Goal: Task Accomplishment & Management: Manage account settings

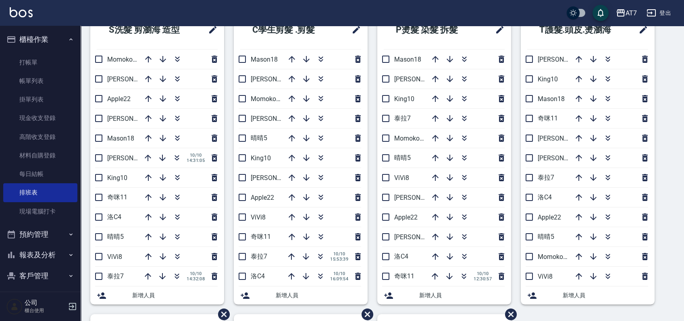
scroll to position [54, 0]
click at [177, 178] on icon "button" at bounding box center [177, 178] width 10 height 10
click at [52, 154] on link "材料自購登錄" at bounding box center [40, 155] width 74 height 19
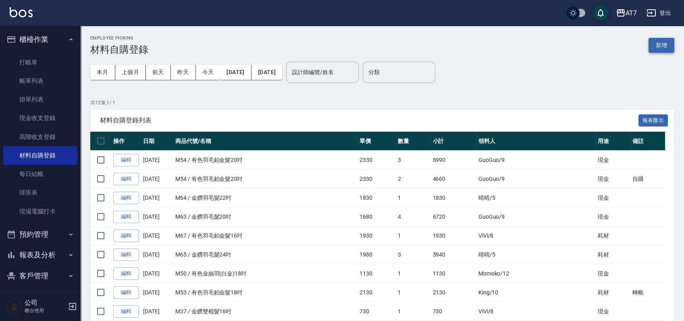
click at [658, 46] on button "新增" at bounding box center [661, 45] width 26 height 15
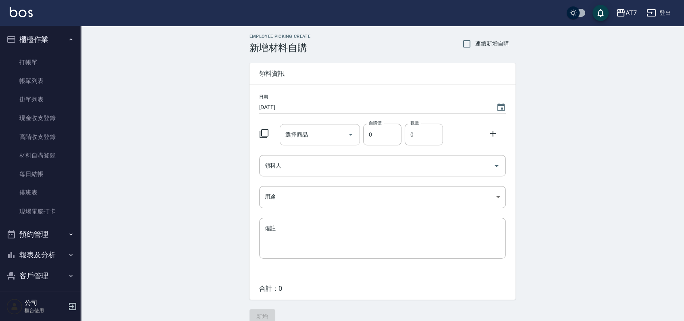
click at [329, 139] on input "選擇商品" at bounding box center [313, 135] width 61 height 14
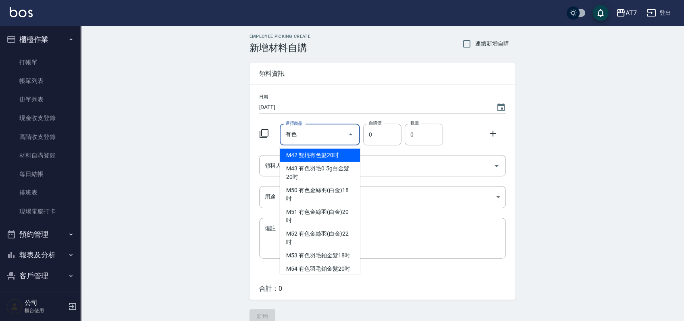
click at [346, 153] on li "M42 雙棍有色髮20吋" at bounding box center [320, 155] width 80 height 13
type input "雙棍有色髮20吋"
type input "560"
type input "1"
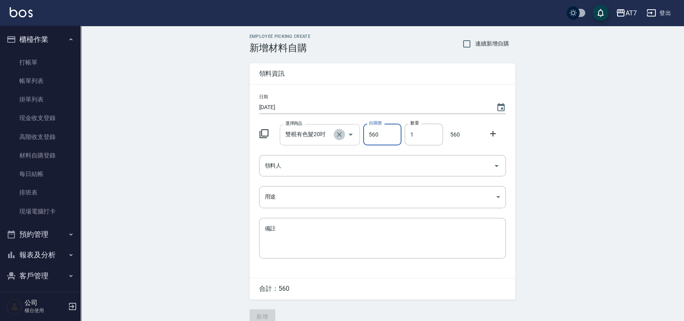
click at [335, 133] on icon "Clear" at bounding box center [339, 135] width 8 height 8
type input "0"
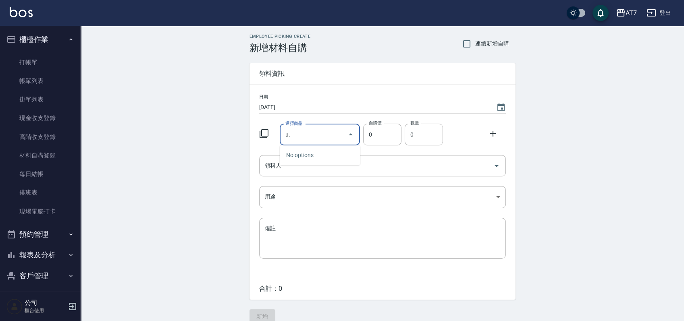
type input "u"
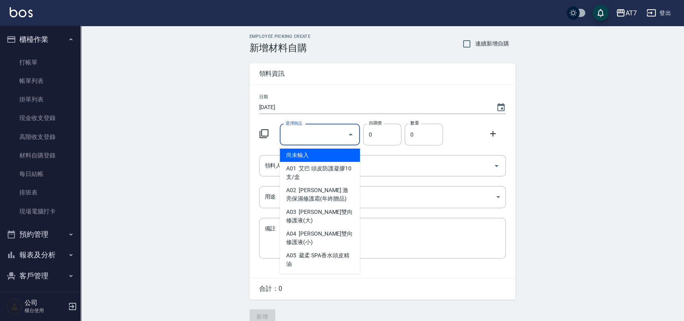
type input "e"
type input "ㄧ"
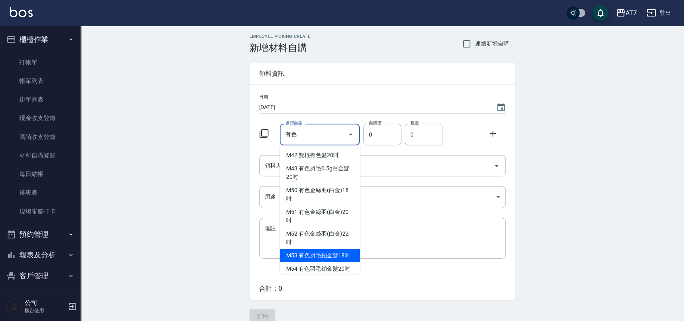
click at [294, 256] on ul "M42 雙棍有色髮20吋 M43 有色羽毛0.5g白金髮20吋 M50 有色金絲羽(白金)18吋 M51 有色金絲羽(白金)20吋 M52 有色金絲羽(白金)…" at bounding box center [320, 209] width 80 height 129
click at [294, 256] on li "M53 有色羽毛鉑金髮18吋" at bounding box center [320, 255] width 80 height 13
type input "有色羽毛鉑金髮18吋"
type input "2130"
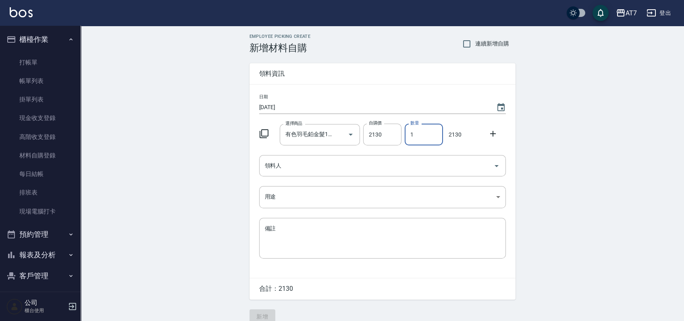
drag, startPoint x: 421, startPoint y: 133, endPoint x: 401, endPoint y: 137, distance: 20.5
click at [401, 137] on div "數量 1 數量" at bounding box center [421, 132] width 41 height 25
type input "01"
click at [415, 172] on input "領料人" at bounding box center [376, 166] width 227 height 14
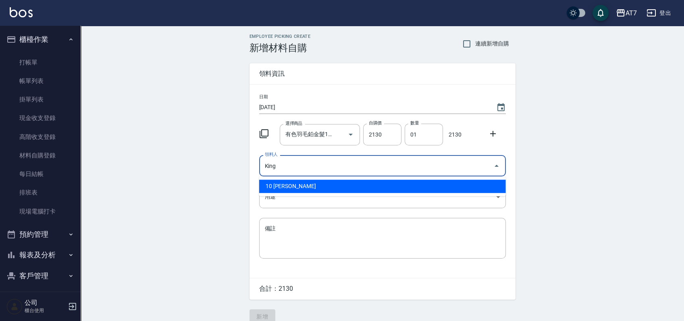
click at [328, 188] on li "10 King" at bounding box center [382, 186] width 247 height 13
type input "King"
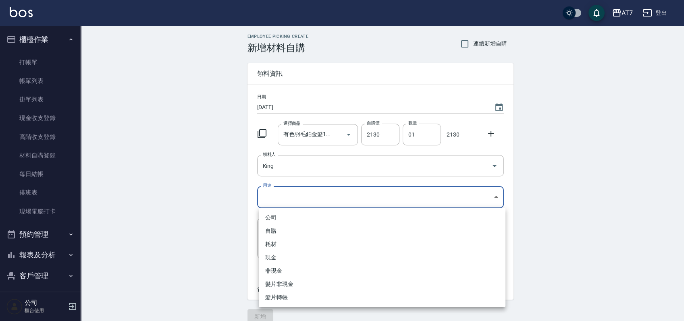
click at [326, 190] on body "AT7 登出 櫃檯作業 打帳單 帳單列表 掛單列表 現金收支登錄 高階收支登錄 材料自購登錄 每日結帳 排班表 現場電腦打卡 預約管理 預約管理 單日預約紀錄…" at bounding box center [342, 166] width 684 height 332
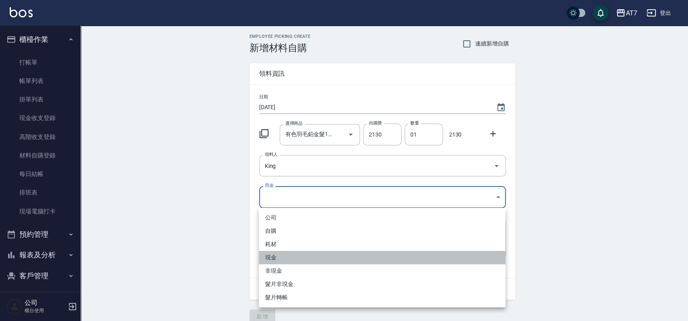
click at [284, 259] on li "現金" at bounding box center [382, 257] width 247 height 13
type input "現金"
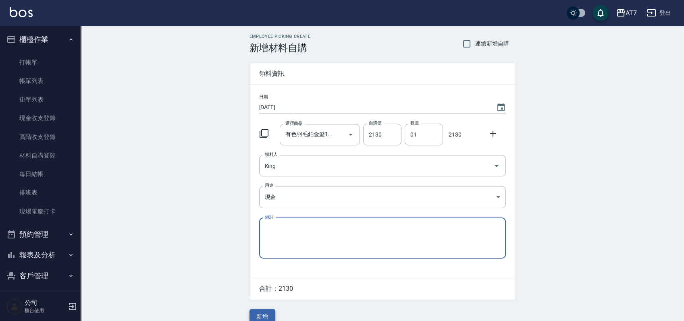
click at [268, 312] on button "新增" at bounding box center [262, 316] width 26 height 15
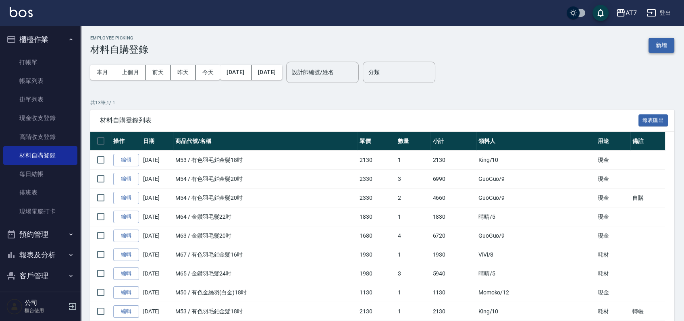
click at [660, 45] on button "新增" at bounding box center [661, 45] width 26 height 15
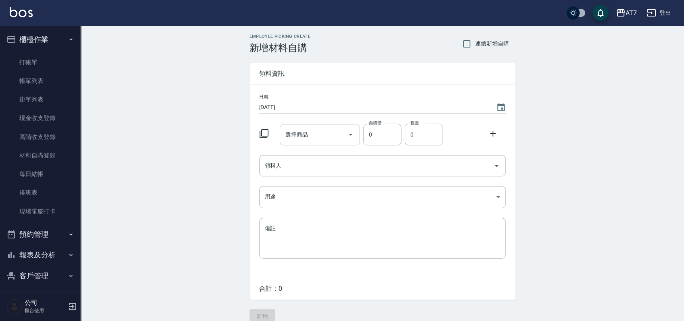
click at [344, 139] on div at bounding box center [350, 134] width 12 height 21
type input "1"
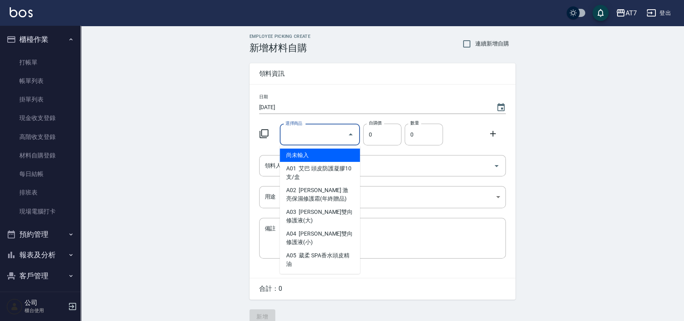
type input "ㄊ"
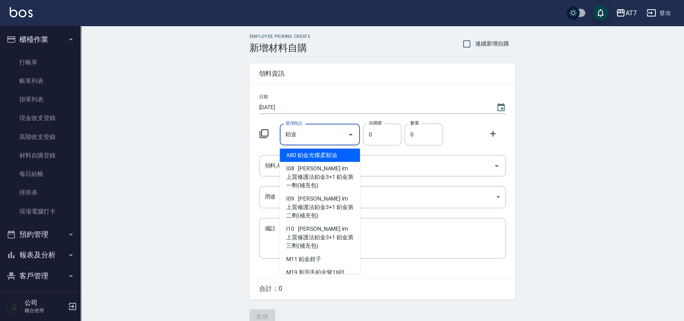
type input "鉑"
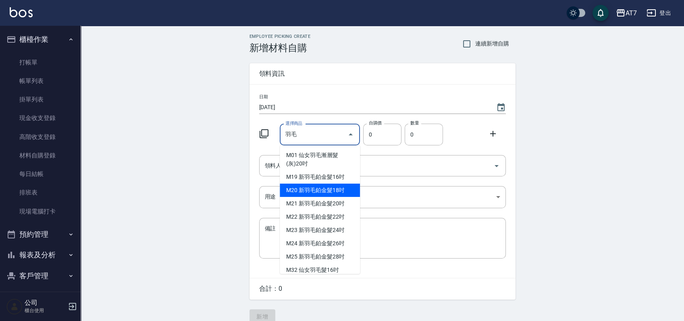
click at [296, 190] on li "M20 新羽毛鉑金髮18吋" at bounding box center [320, 190] width 80 height 13
type input "新羽毛鉑金髮18吋"
type input "1980"
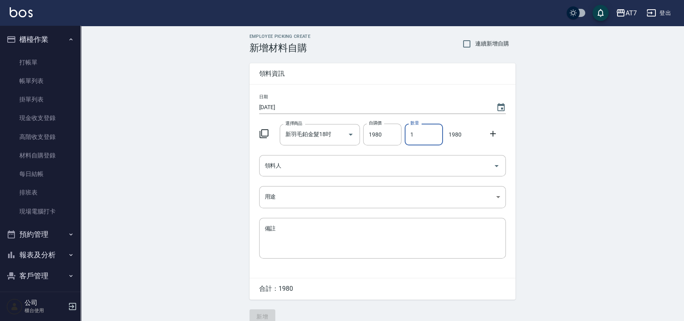
drag, startPoint x: 425, startPoint y: 133, endPoint x: 408, endPoint y: 138, distance: 18.1
click at [408, 138] on input "1" at bounding box center [423, 135] width 38 height 22
type input "2"
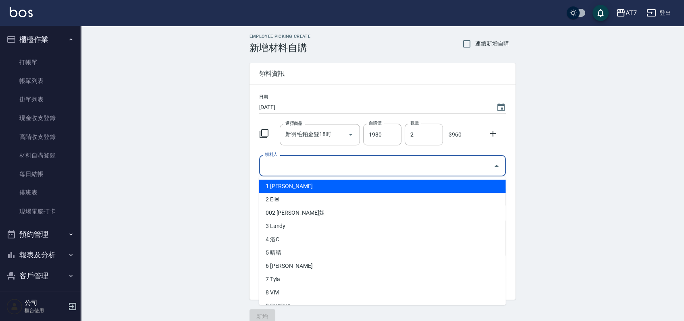
click at [339, 164] on input "領料人" at bounding box center [376, 166] width 227 height 14
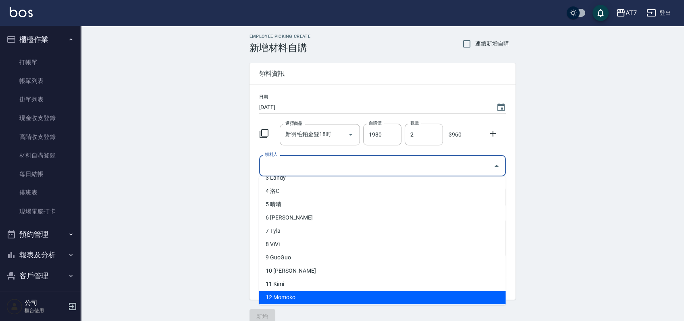
scroll to position [54, 0]
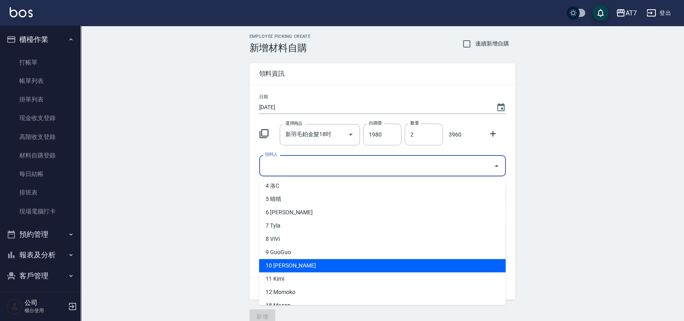
click at [287, 269] on li "10 King" at bounding box center [382, 265] width 247 height 13
type input "King"
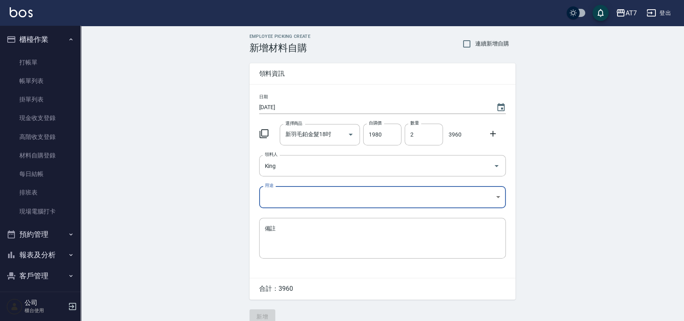
click at [308, 197] on body "AT7 登出 櫃檯作業 打帳單 帳單列表 掛單列表 現金收支登錄 高階收支登錄 材料自購登錄 每日結帳 排班表 現場電腦打卡 預約管理 預約管理 單日預約紀錄…" at bounding box center [342, 166] width 684 height 332
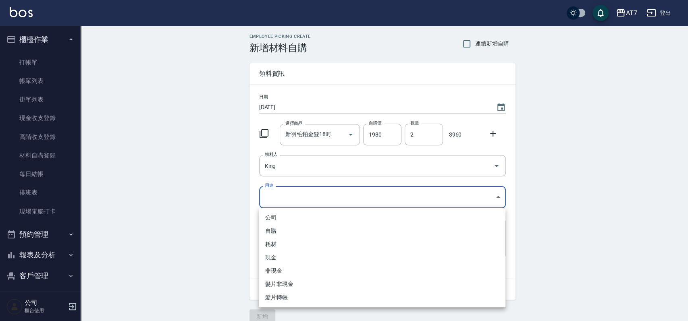
click at [280, 257] on li "現金" at bounding box center [382, 257] width 247 height 13
type input "現金"
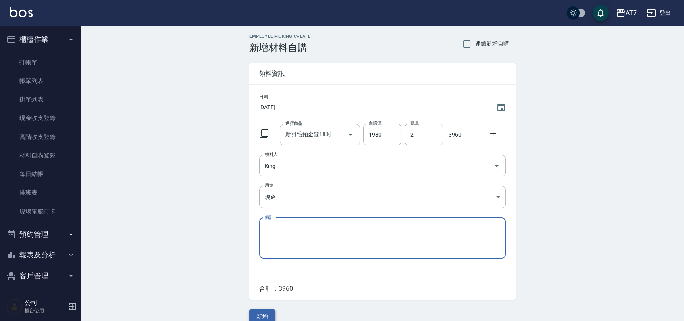
click at [268, 313] on button "新增" at bounding box center [262, 316] width 26 height 15
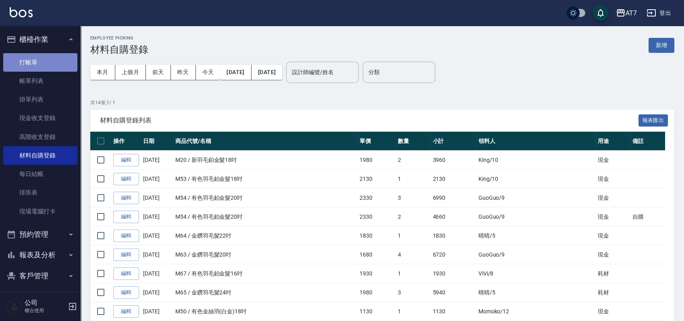
click at [51, 61] on link "打帳單" at bounding box center [40, 62] width 74 height 19
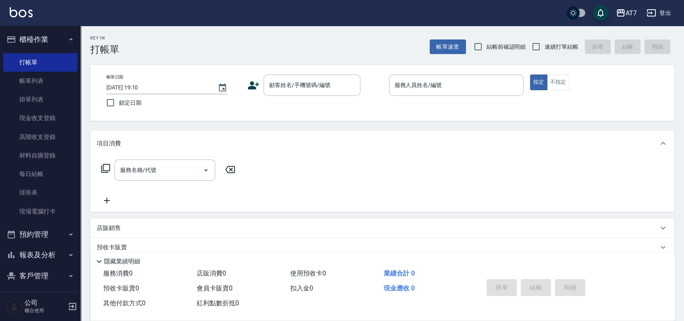
click at [424, 45] on div "Key In 打帳單 帳單速查 結帳前確認明細 連續打單結帳 掛單 結帳 明細" at bounding box center [377, 40] width 593 height 29
click at [306, 87] on input "顧客姓名/手機號碼/編號" at bounding box center [305, 85] width 77 height 14
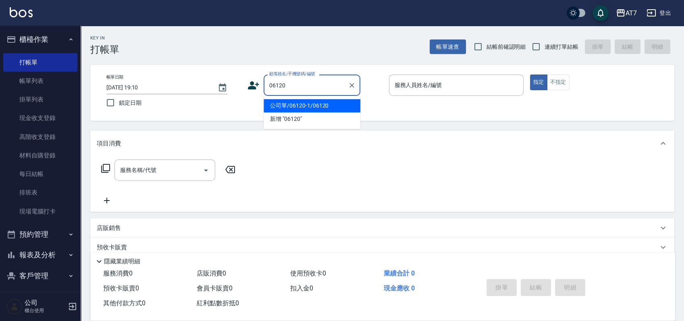
type input "公司單/06120-1/06120"
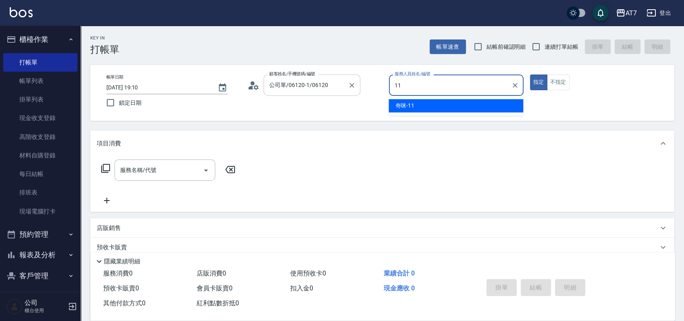
type input "奇咪-11"
type button "true"
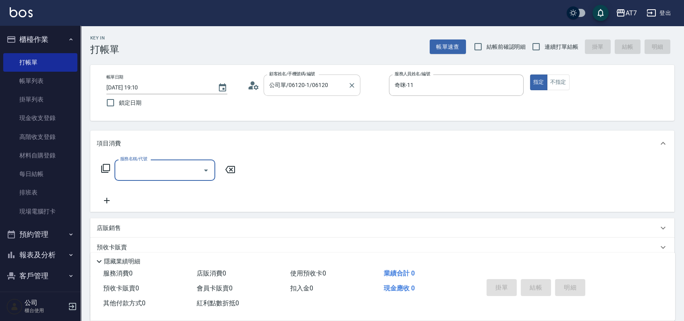
type input "0"
type input "200"
type input "150"
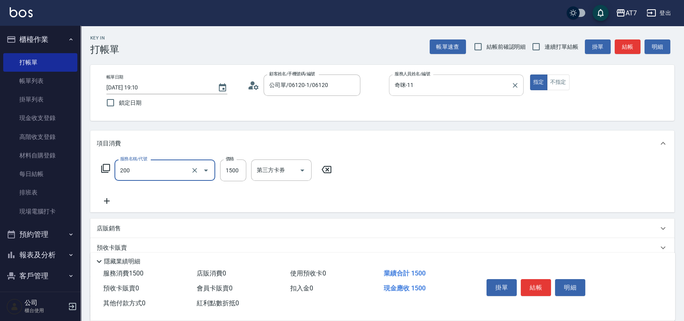
type input "燙髮(200)"
type input "0"
type input "260"
type input "2600"
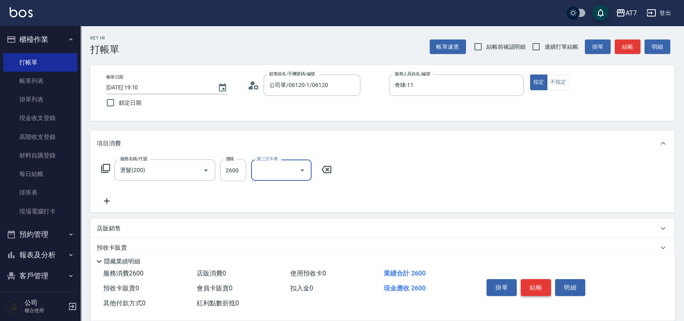
click at [539, 283] on button "結帳" at bounding box center [535, 287] width 30 height 17
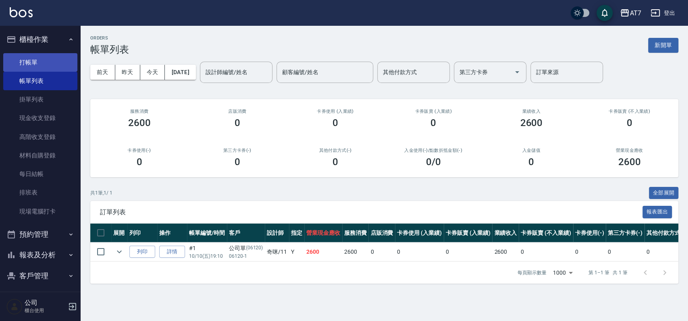
click at [40, 56] on link "打帳單" at bounding box center [40, 62] width 74 height 19
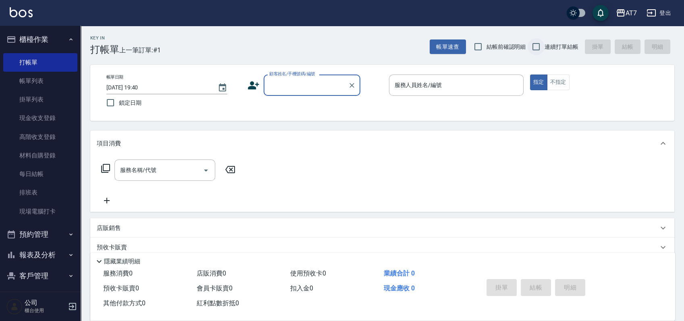
click at [531, 46] on input "連續打單結帳" at bounding box center [535, 46] width 17 height 17
checkbox input "true"
click at [313, 86] on input "顧客姓名/手機號碼/編號" at bounding box center [305, 85] width 77 height 14
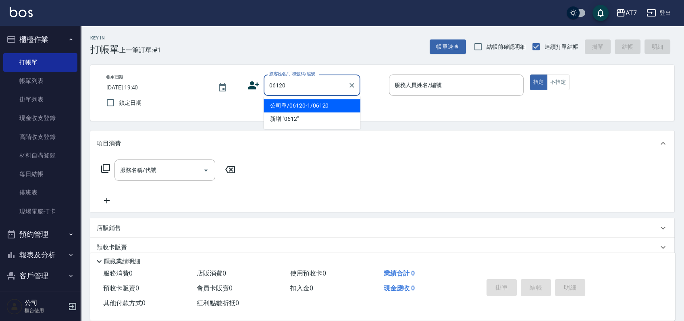
type input "公司單/06120-1/06120"
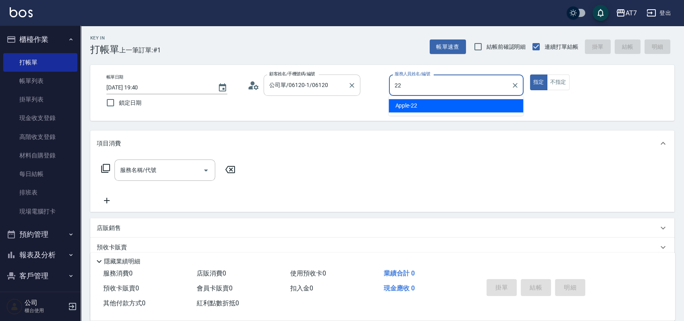
type input "Apple-22"
type button "true"
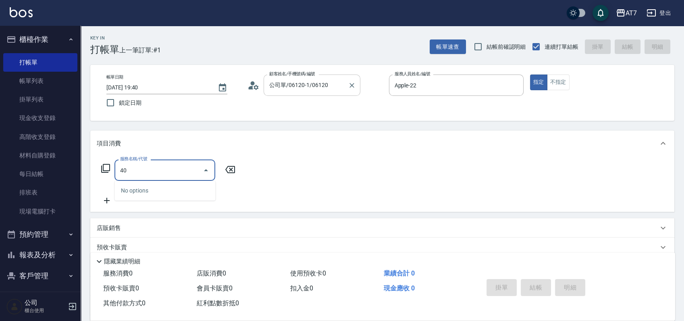
type input "401"
type input "150"
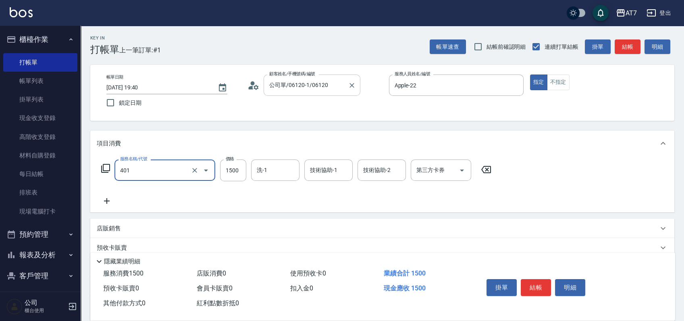
type input "染髮(互助)(401)"
type input "3"
type input "0"
type input "396"
type input "30"
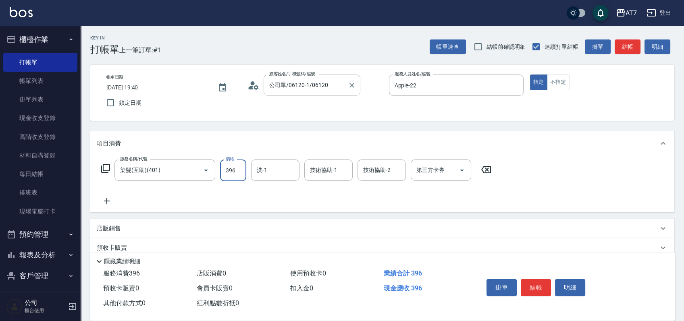
type input "3960"
type input "390"
type input "3960"
click at [192, 170] on icon "Clear" at bounding box center [195, 170] width 8 height 8
type input "0"
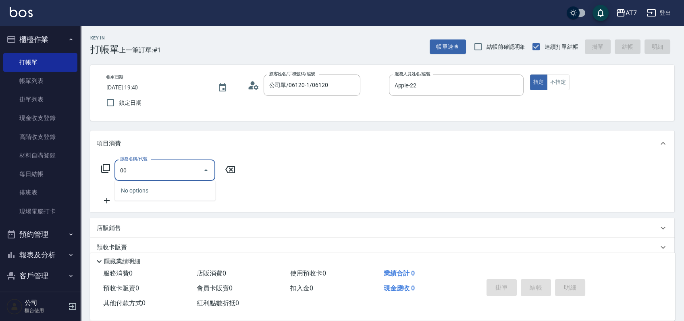
type input "0"
type input "400"
type input "150"
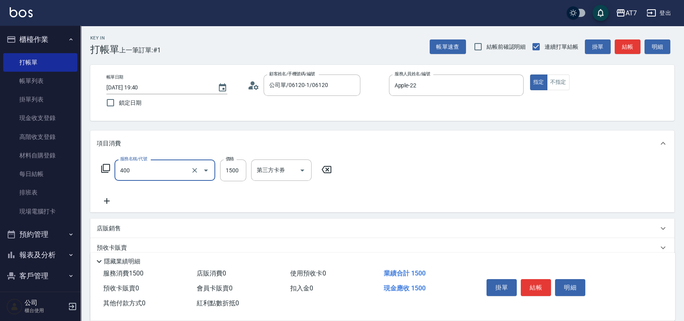
type input "染髮(400)"
type input "3"
type input "0"
type input "396"
type input "390"
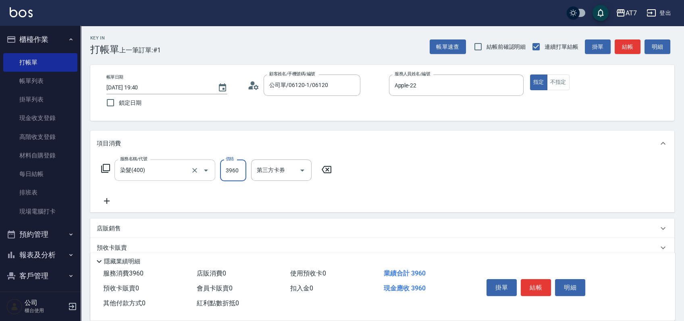
type input "3960"
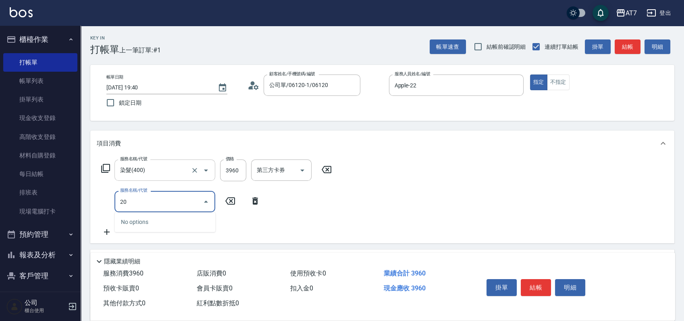
type input "200"
type input "540"
type input "燙髮(200)"
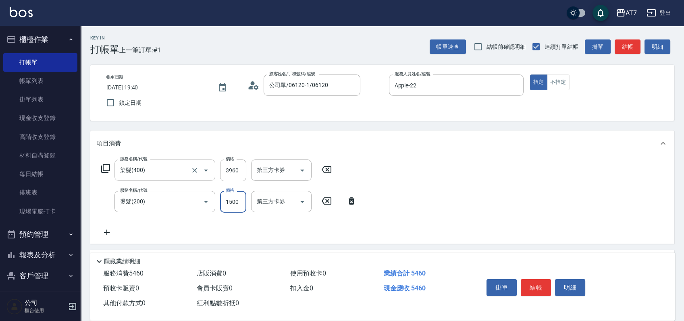
type input "390"
type input "300"
type input "420"
type input "3000"
type input "690"
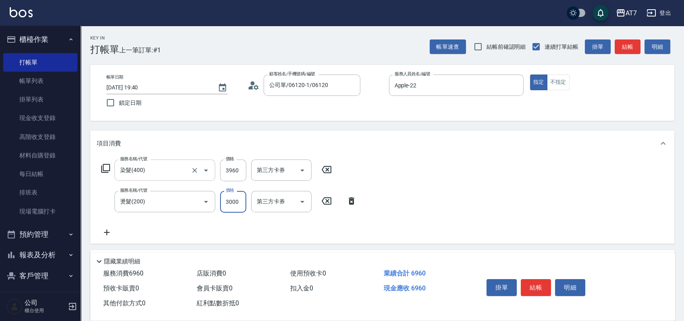
type input "3000"
click at [537, 283] on button "結帳" at bounding box center [535, 287] width 30 height 17
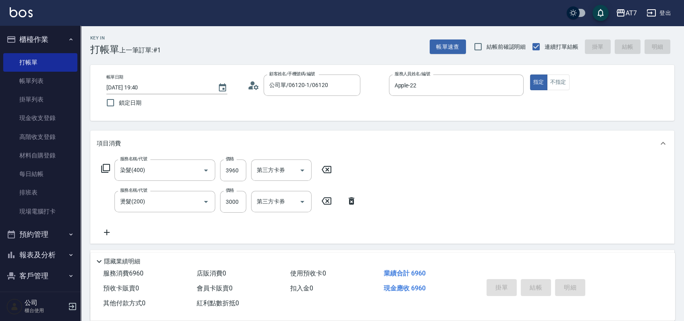
type input "2025/10/10 19:45"
type input "0"
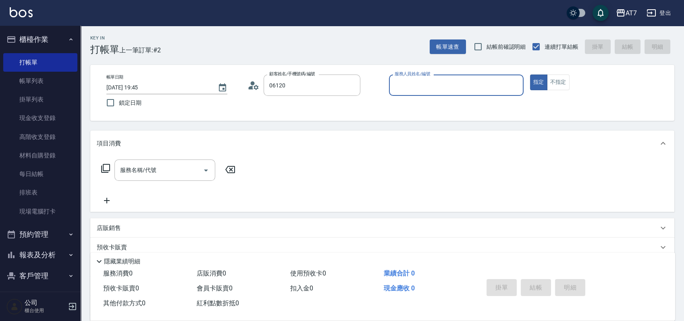
type input "公司單/06120-1/06120"
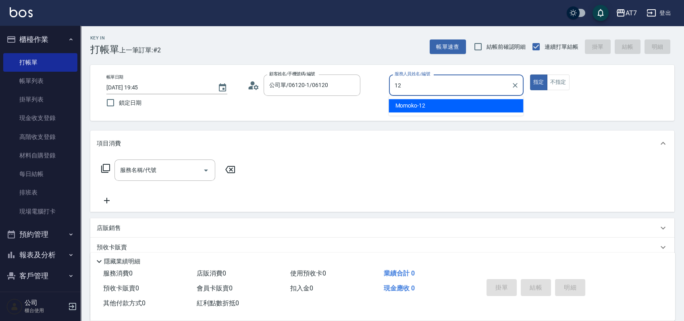
type input "Momoko-12"
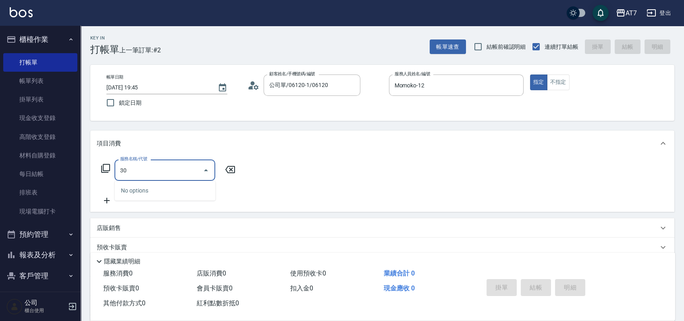
type input "304"
type input "40"
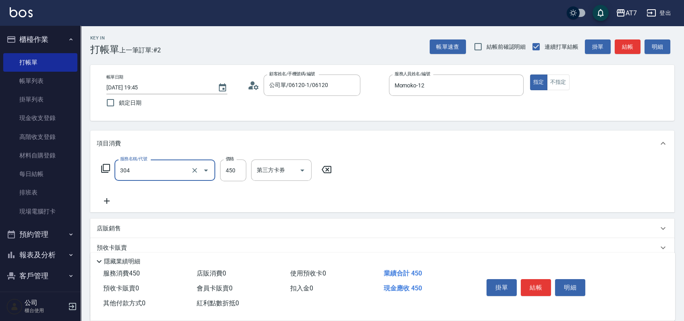
type input "A+級剪髮(304)"
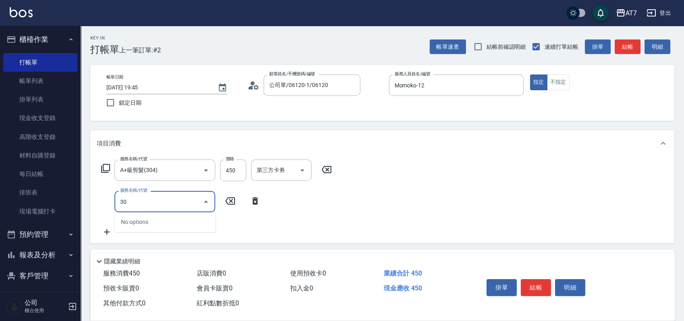
type input "301"
type input "70"
type input "學生剪髮(301)"
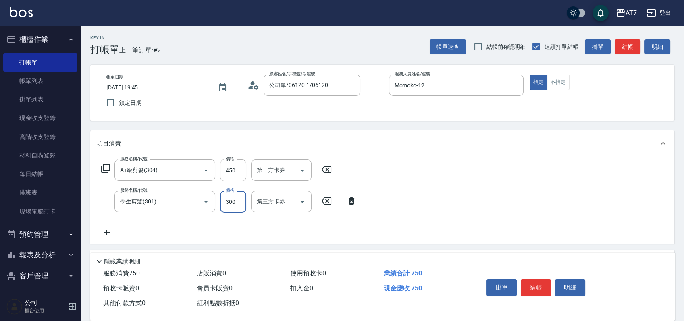
type input "40"
type input "25"
type input "70"
type input "250"
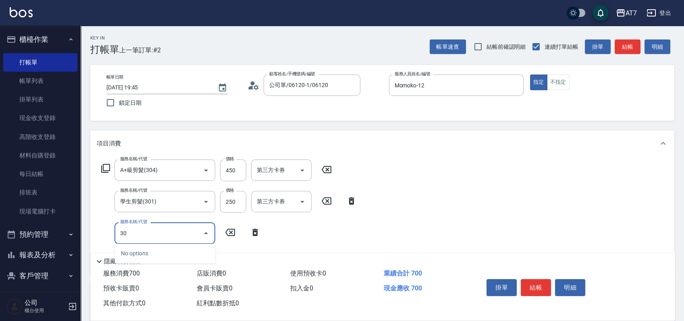
type input "300"
type input "80"
type input "剪瀏海(300)"
type input "1"
type input "70"
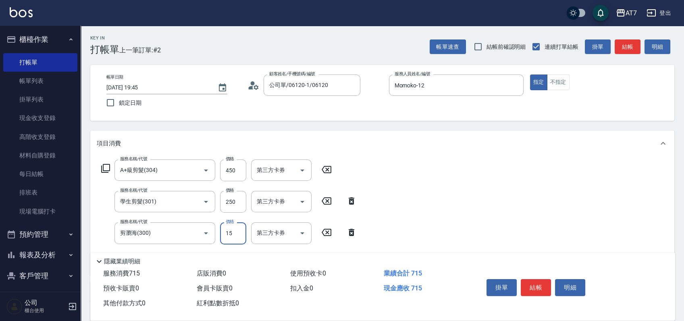
type input "150"
type input "80"
type input "150"
click at [543, 288] on button "結帳" at bounding box center [535, 287] width 30 height 17
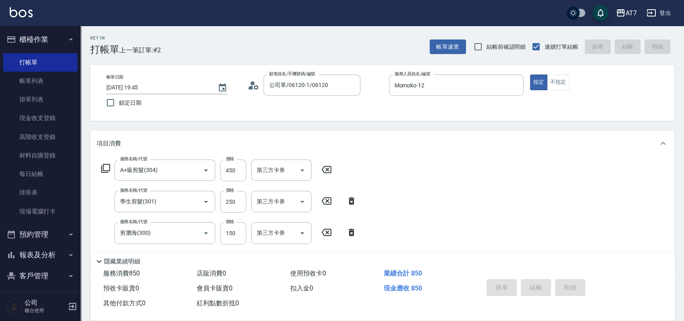
type input "2025/10/10 19:46"
type input "0"
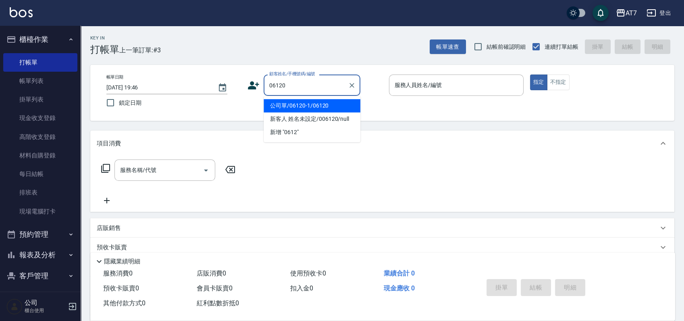
type input "公司單/06120-1/06120"
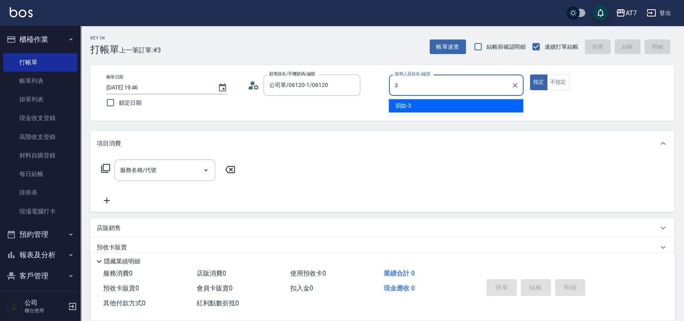
type input "韻如-3"
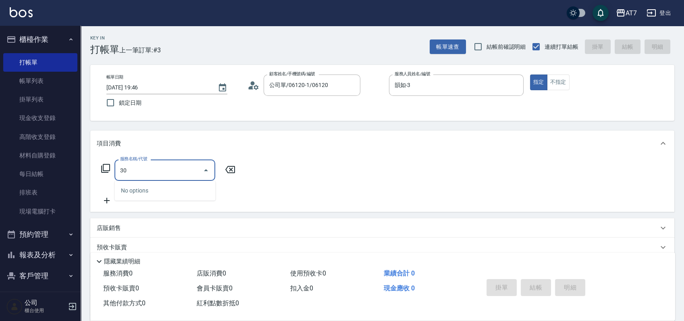
type input "300"
type input "10"
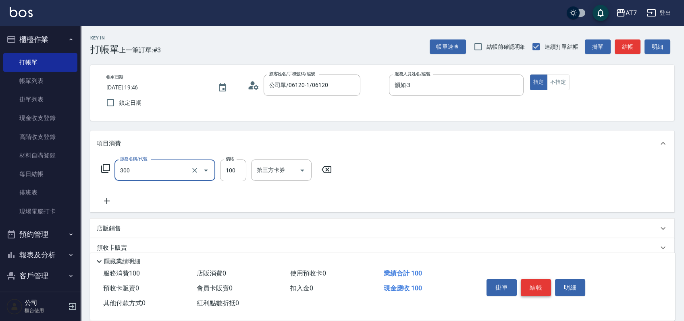
type input "剪瀏海(300)"
click at [543, 288] on button "結帳" at bounding box center [535, 287] width 30 height 17
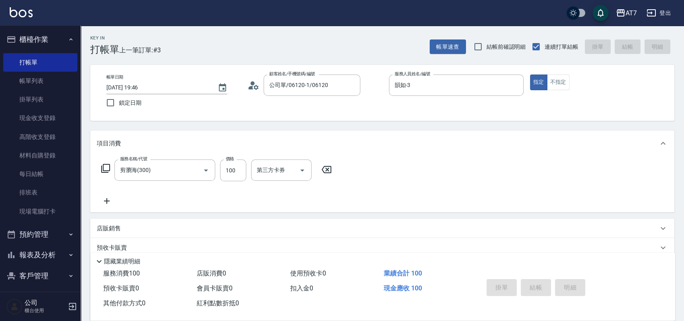
type input "0"
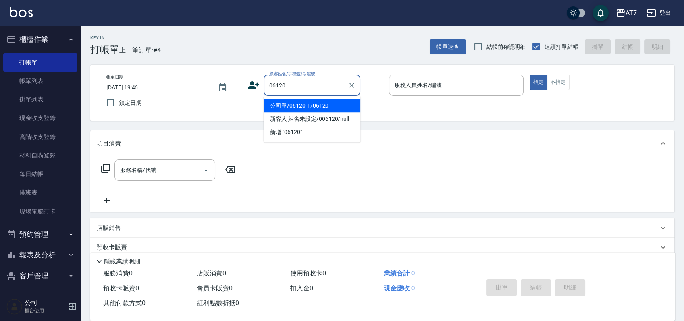
type input "公司單/06120-1/06120"
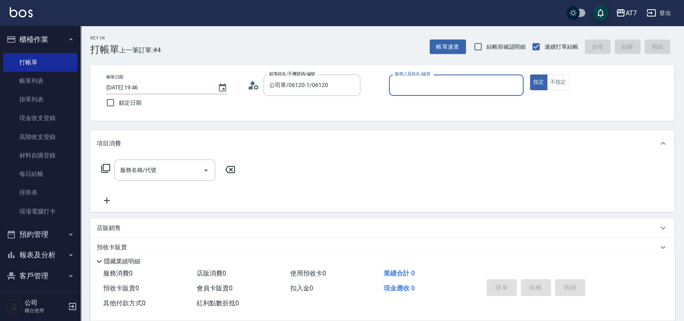
click at [530, 75] on button "指定" at bounding box center [538, 83] width 17 height 16
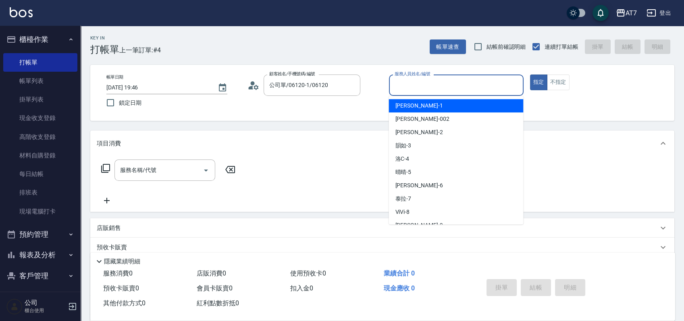
click at [452, 79] on input "服務人員姓名/編號" at bounding box center [455, 85] width 127 height 14
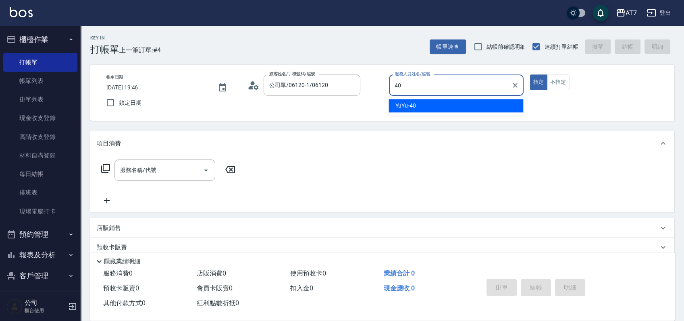
type input "4"
type input "奇咪-11"
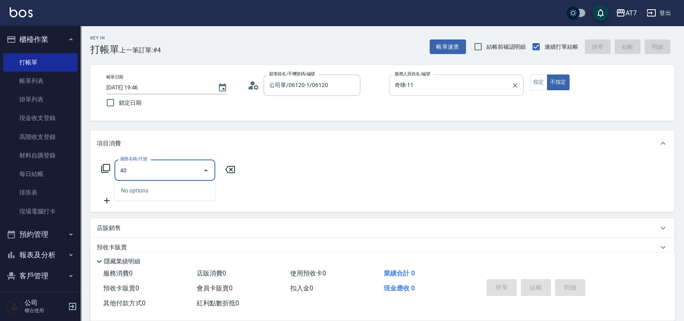
type input "401"
type input "150"
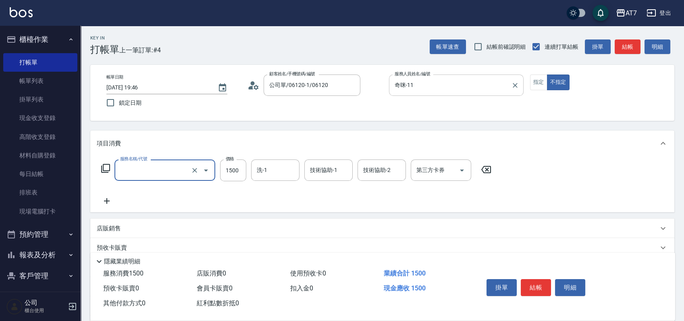
type input "0"
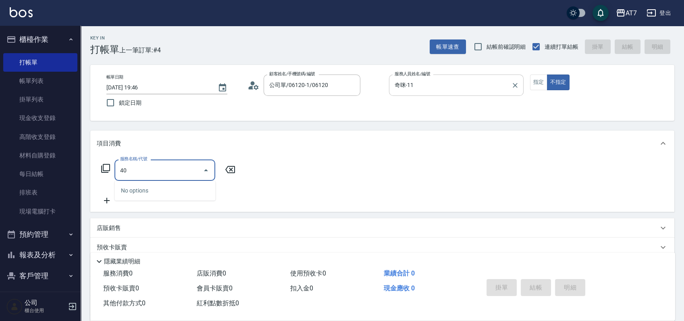
type input "400"
type input "150"
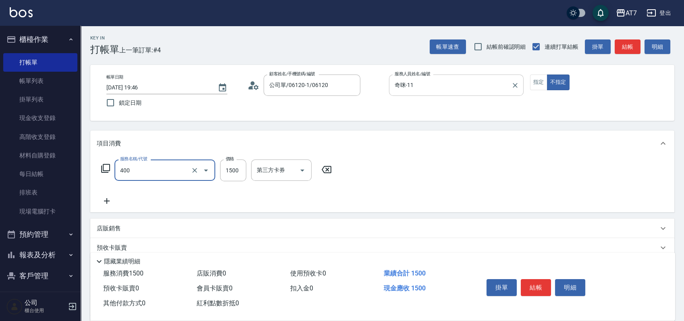
type input "染髮(400)"
type input "3"
type input "0"
type input "300"
type input "30"
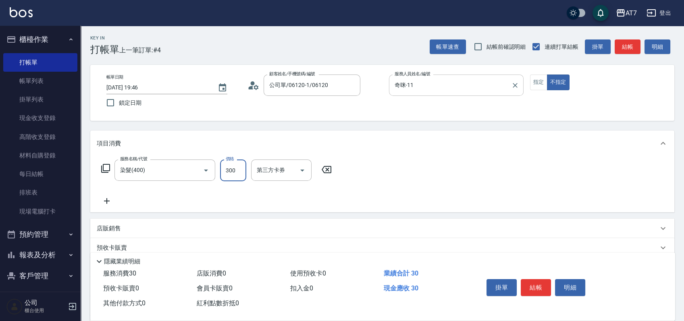
type input "3000"
type input "300"
type input "3000"
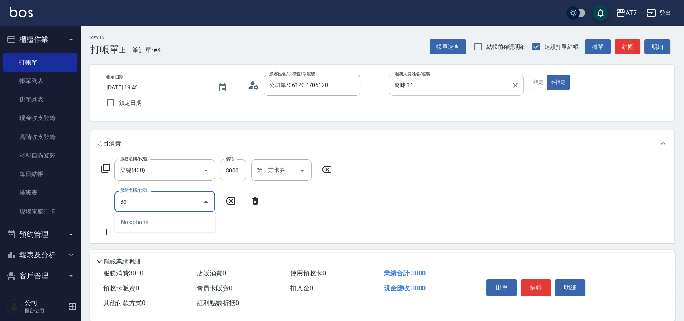
type input "302"
type input "330"
type input "剪髮(302)"
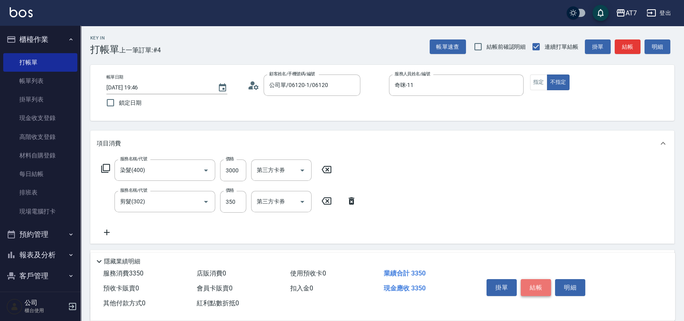
click at [528, 285] on button "結帳" at bounding box center [535, 287] width 30 height 17
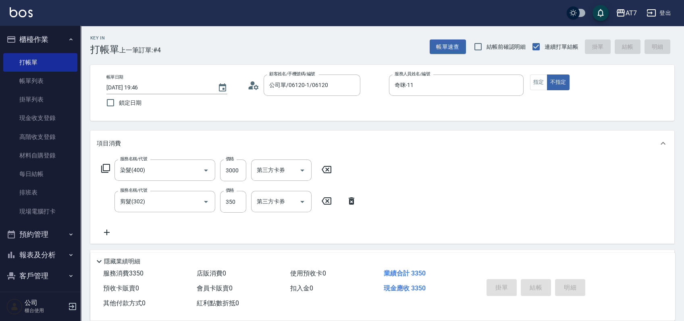
type input "2025/10/10 19:47"
type input "0"
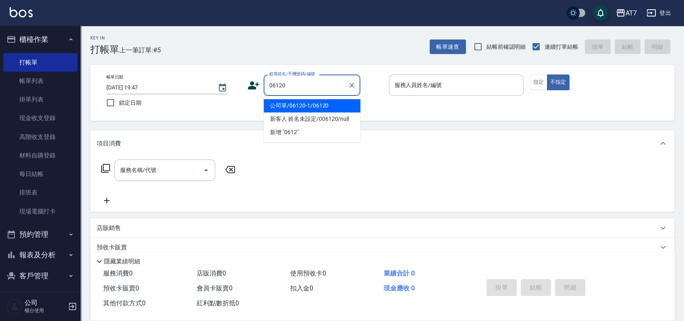
type input "公司單/06120-1/06120"
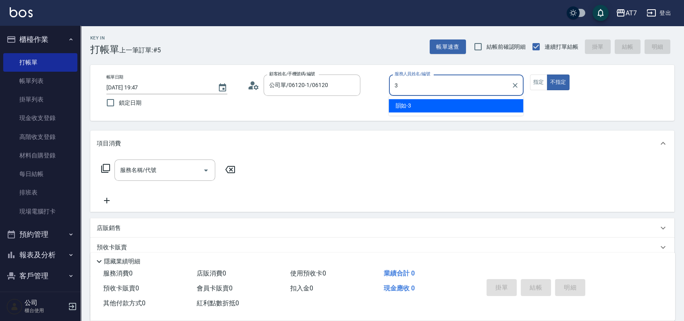
type input "韻如-3"
type button "false"
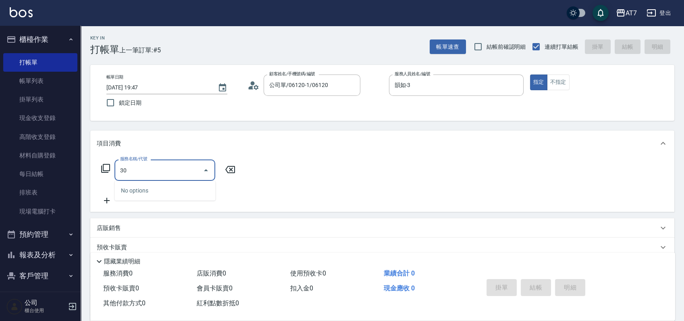
type input "300"
type input "10"
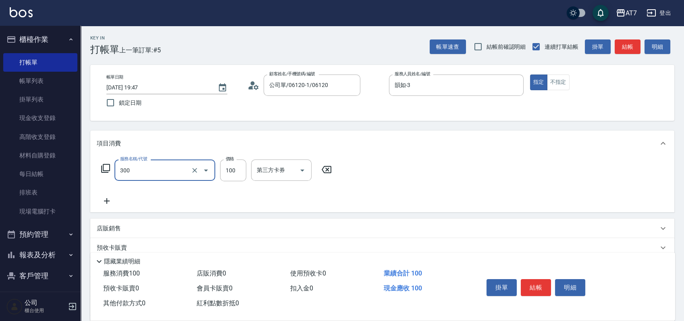
click at [199, 179] on div at bounding box center [200, 170] width 23 height 21
click at [196, 172] on icon "Clear" at bounding box center [194, 170] width 5 height 5
type input "0"
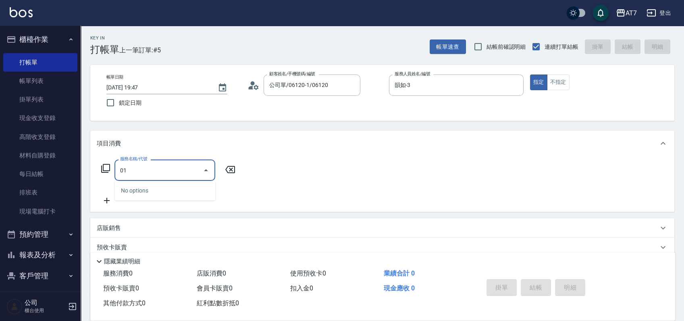
type input "0"
type input "301"
type input "30"
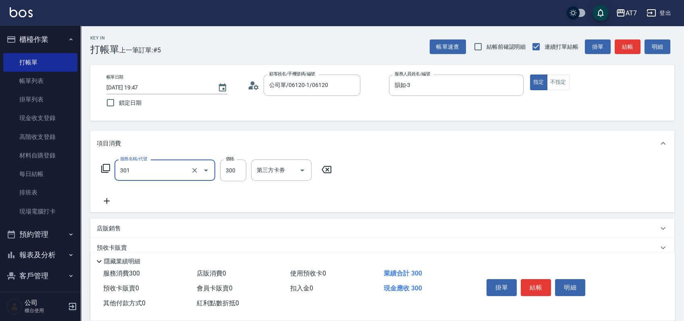
type input "學生剪髮(301)"
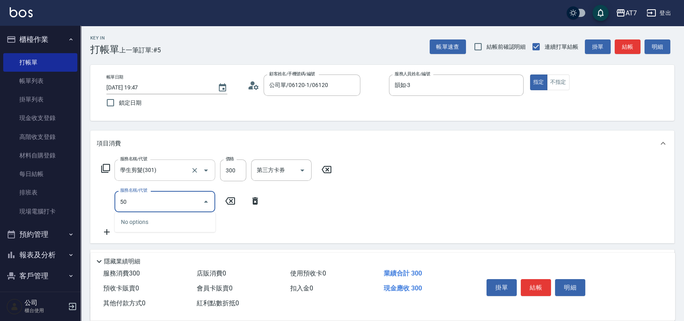
type input "501"
type input "60"
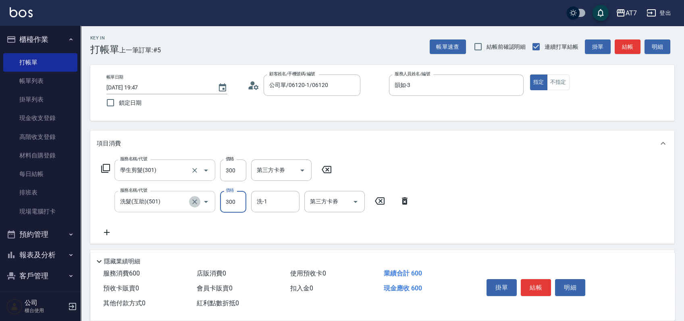
click at [193, 203] on icon "Clear" at bounding box center [194, 201] width 5 height 5
type input "洗髮(互助)(501)"
click at [195, 207] on button "Clear" at bounding box center [194, 201] width 11 height 11
type input "30"
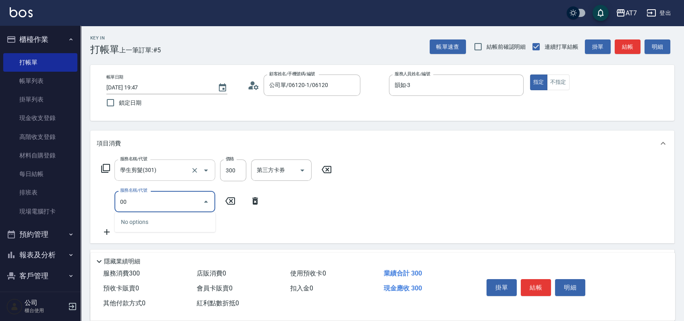
type input "0"
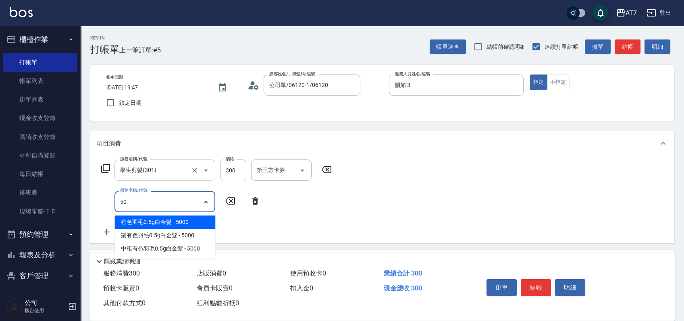
type input "500"
type input "60"
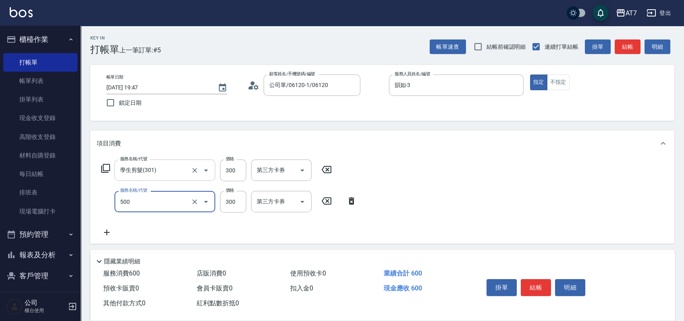
type input "洗髮(500)"
type input "30"
type input "25"
type input "50"
type input "250"
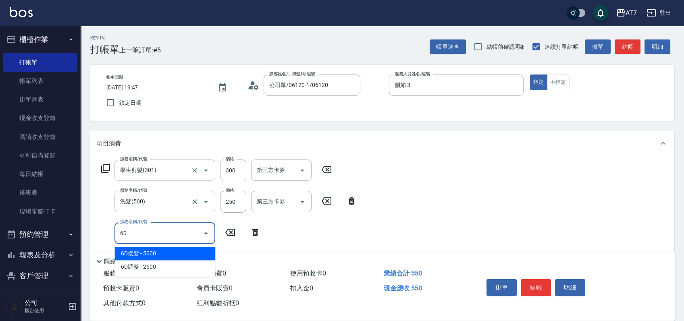
type input "601"
type input "110"
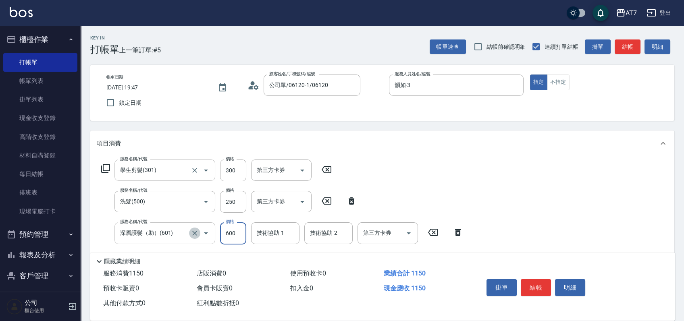
click at [193, 234] on icon "Clear" at bounding box center [194, 233] width 5 height 5
type input "深層護髮（助）(601)"
click at [195, 233] on icon "Clear" at bounding box center [195, 233] width 8 height 8
type input "50"
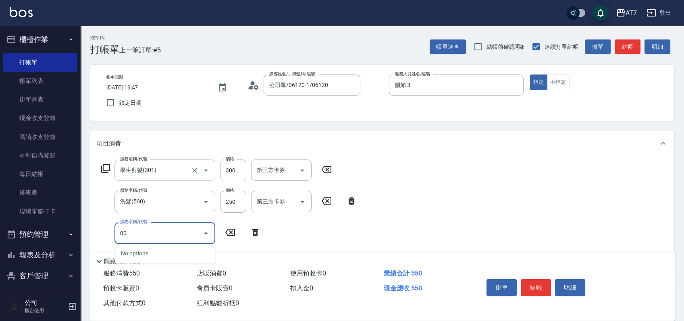
type input "0"
type input "600"
type input "110"
type input "深層護髮(600)"
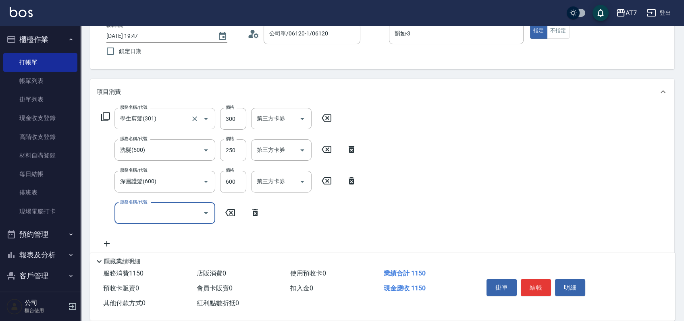
scroll to position [107, 0]
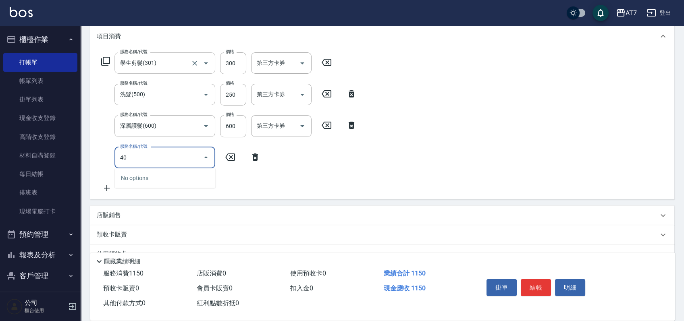
type input "401"
type input "260"
click at [195, 158] on icon "Clear" at bounding box center [195, 157] width 8 height 8
type input "110"
type input "0"
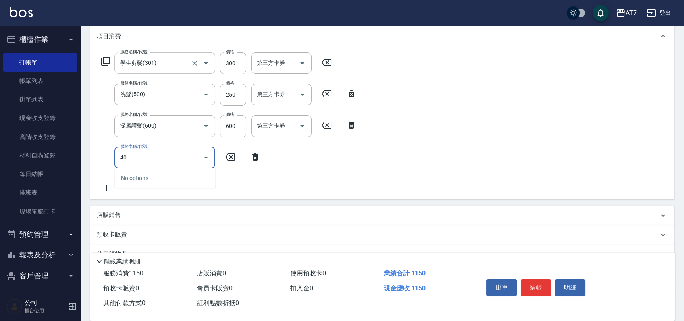
type input "400"
type input "260"
type input "染髮(400)"
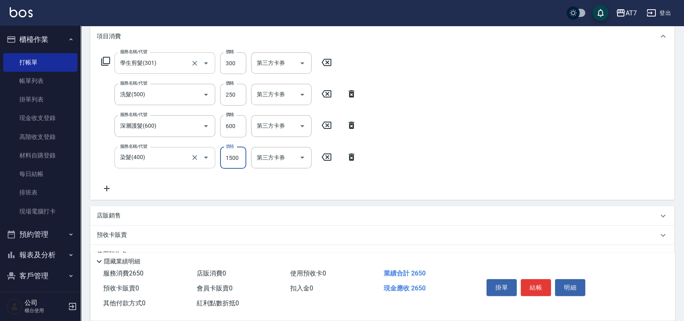
type input "1"
type input "110"
type input "128"
type input "120"
type input "1280"
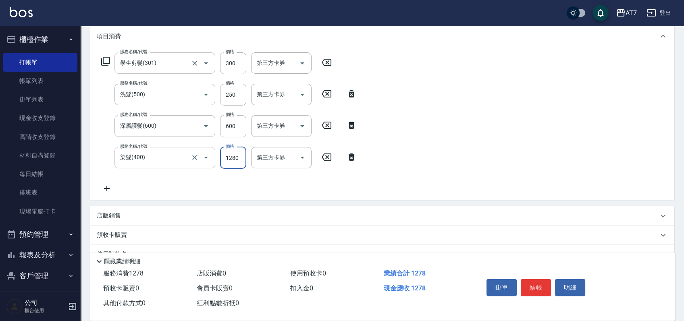
type input "240"
type input "1280"
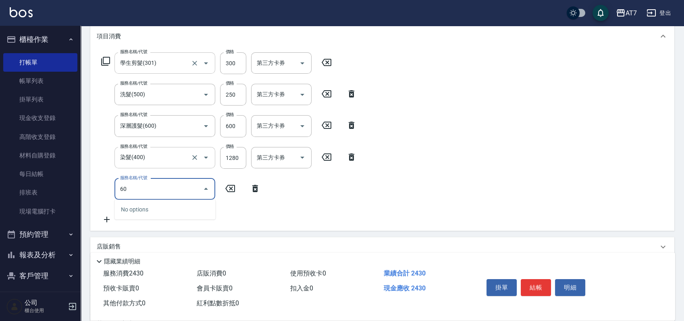
type input "606"
type input "390"
type input "東日玫瑰短（自）(606)"
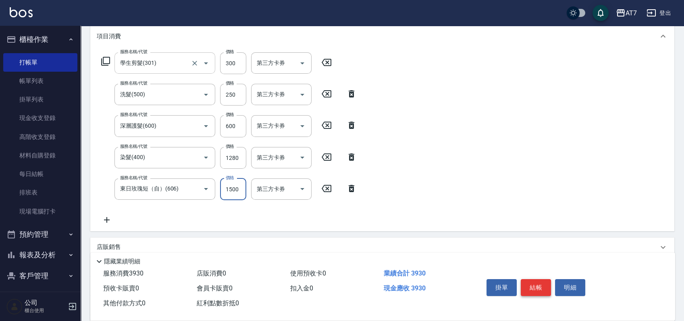
click at [546, 285] on button "結帳" at bounding box center [535, 287] width 30 height 17
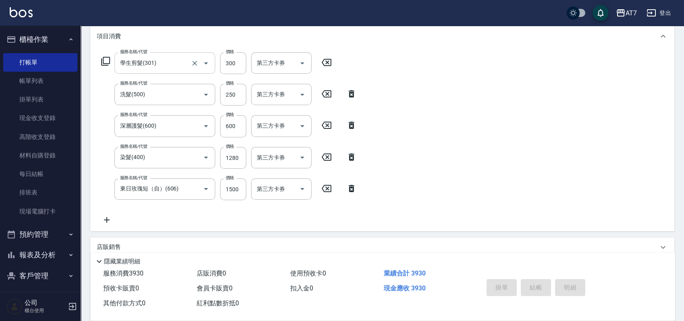
type input "2025/10/10 19:49"
type input "0"
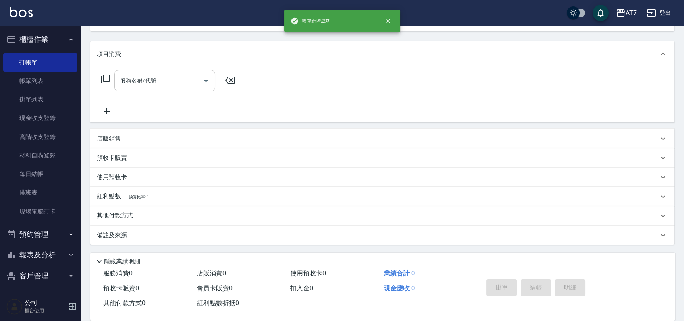
scroll to position [0, 0]
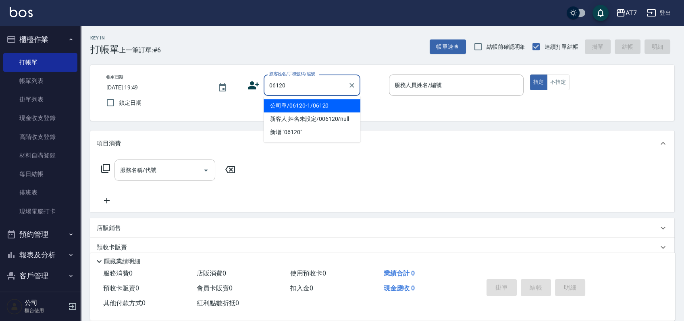
type input "公司單/06120-1/06120"
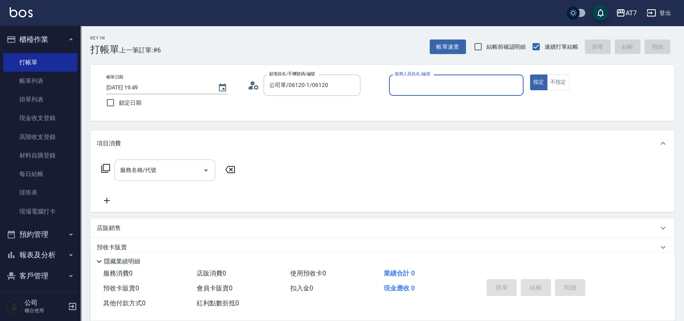
click at [530, 75] on button "指定" at bounding box center [538, 83] width 17 height 16
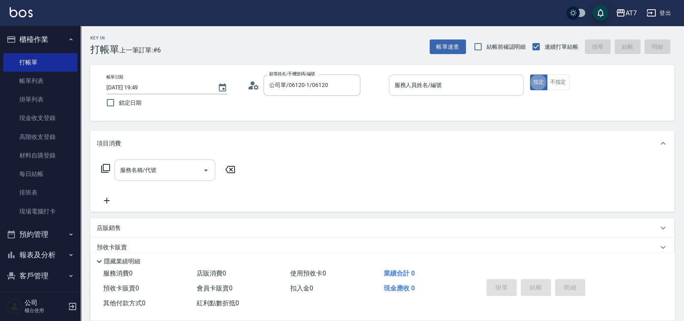
click at [454, 87] on input "服務人員姓名/編號" at bounding box center [455, 85] width 127 height 14
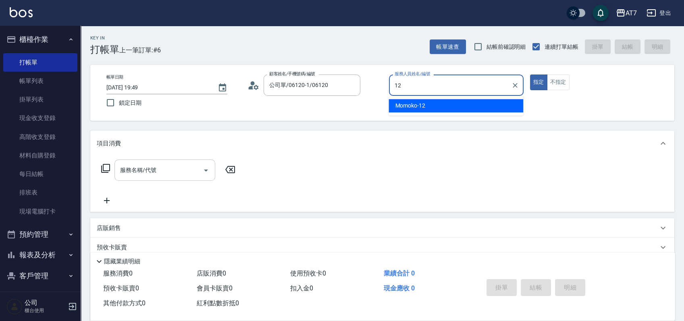
type input "Momoko-12"
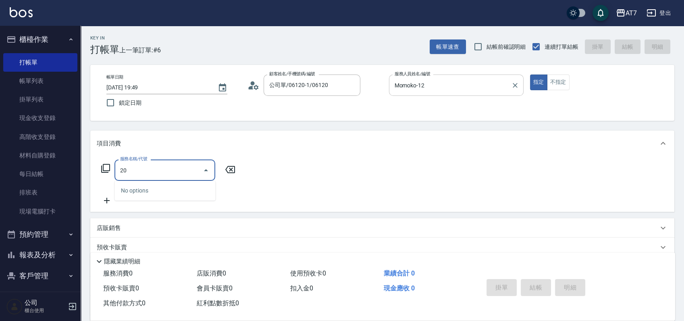
type input "201"
type input "150"
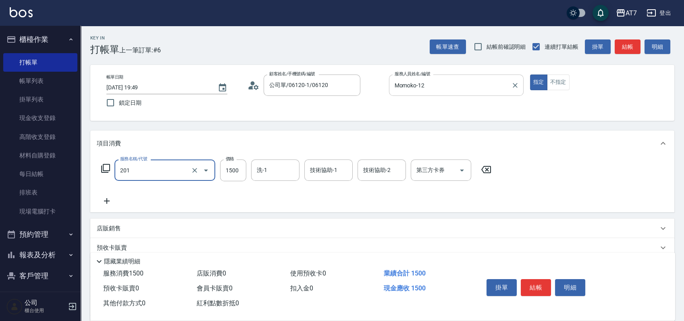
type input "燙-互助(201)"
type input "3"
type input "0"
type input "300"
type input "30"
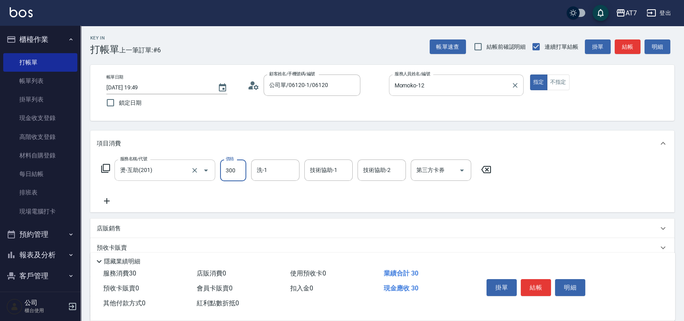
type input "3000"
type input "300"
type input "3000"
type input "YuYu-40"
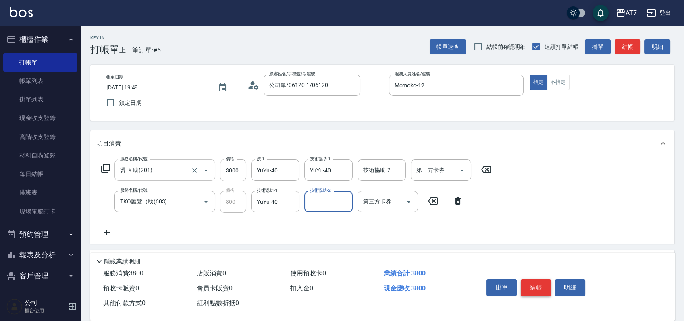
click at [538, 287] on button "結帳" at bounding box center [535, 287] width 30 height 17
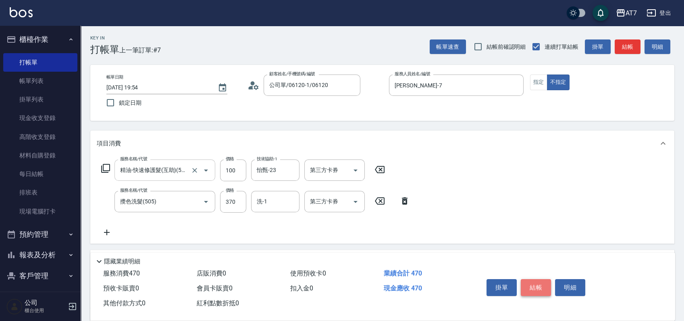
click at [528, 287] on button "結帳" at bounding box center [535, 287] width 30 height 17
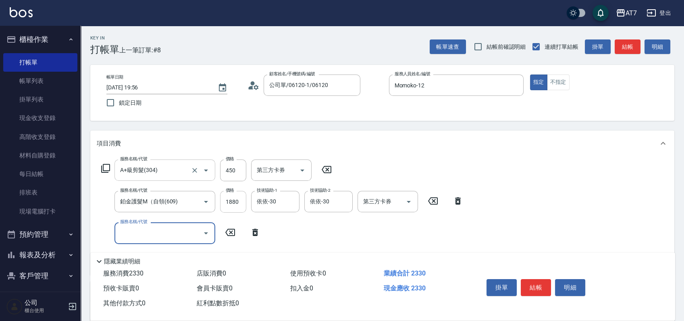
click at [243, 201] on input "1880" at bounding box center [233, 202] width 26 height 22
click at [156, 225] on div "服務名稱/代號" at bounding box center [164, 232] width 101 height 21
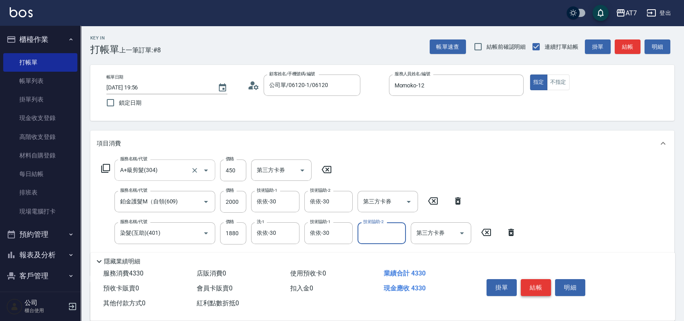
click at [547, 285] on button "結帳" at bounding box center [535, 287] width 30 height 17
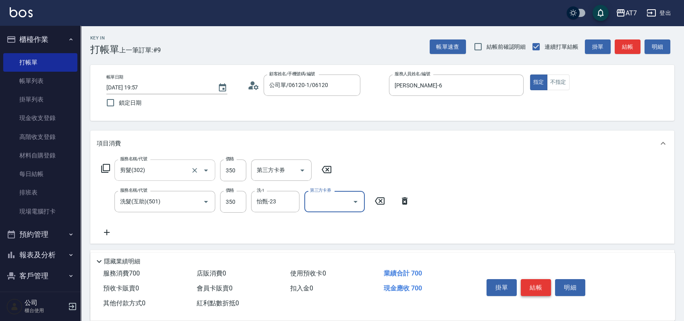
click at [547, 285] on button "結帳" at bounding box center [535, 287] width 30 height 17
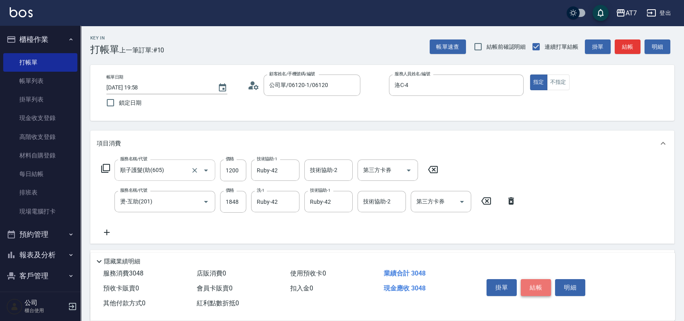
click at [547, 285] on button "結帳" at bounding box center [535, 287] width 30 height 17
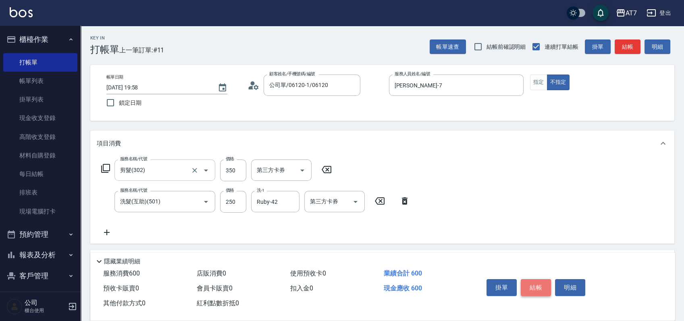
click at [532, 285] on button "結帳" at bounding box center [535, 287] width 30 height 17
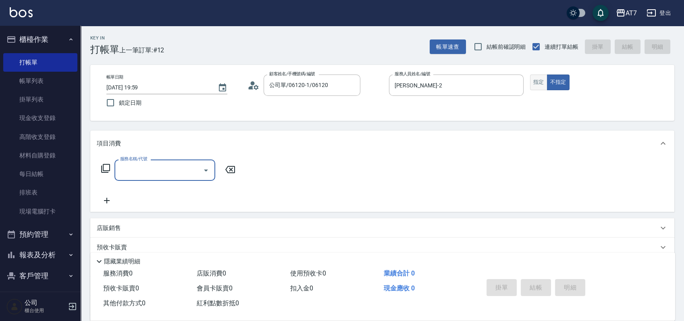
click at [540, 87] on button "指定" at bounding box center [538, 83] width 17 height 16
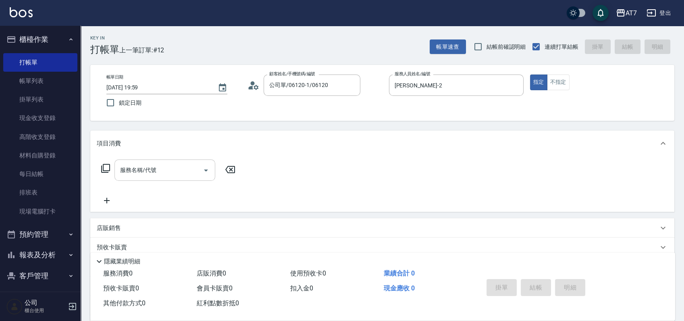
click at [164, 170] on input "服務名稱/代號" at bounding box center [158, 170] width 81 height 14
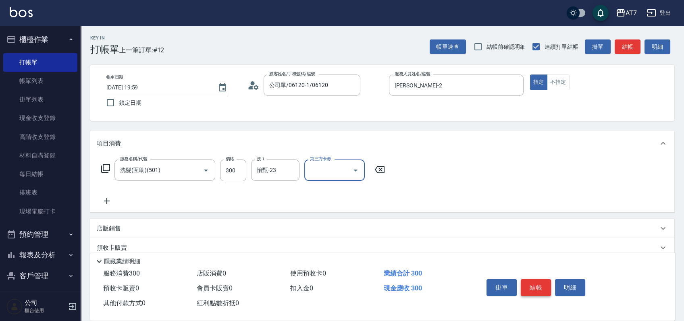
click at [546, 289] on button "結帳" at bounding box center [535, 287] width 30 height 17
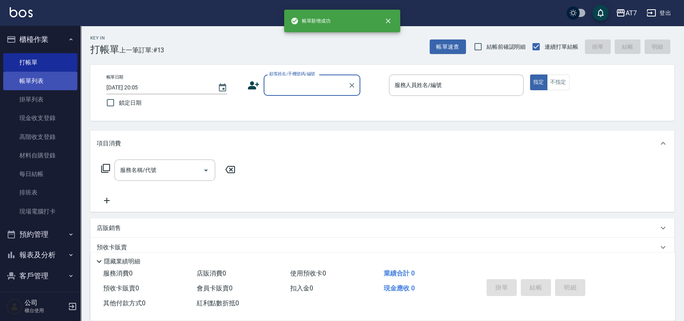
click at [50, 82] on link "帳單列表" at bounding box center [40, 81] width 74 height 19
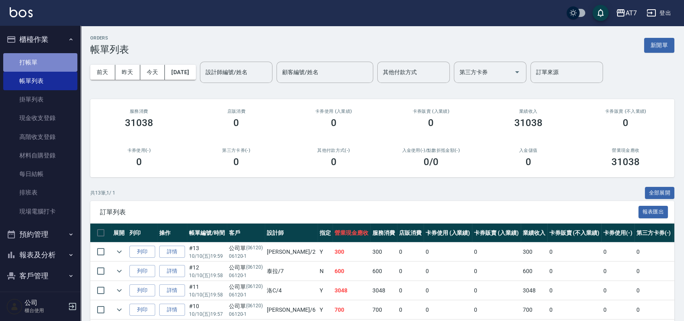
click at [53, 58] on link "打帳單" at bounding box center [40, 62] width 74 height 19
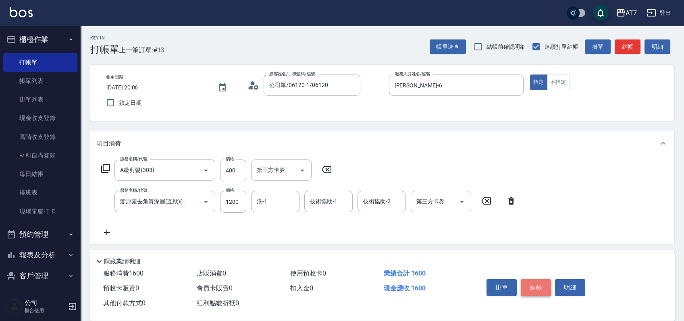
click at [541, 289] on button "結帳" at bounding box center [535, 287] width 30 height 17
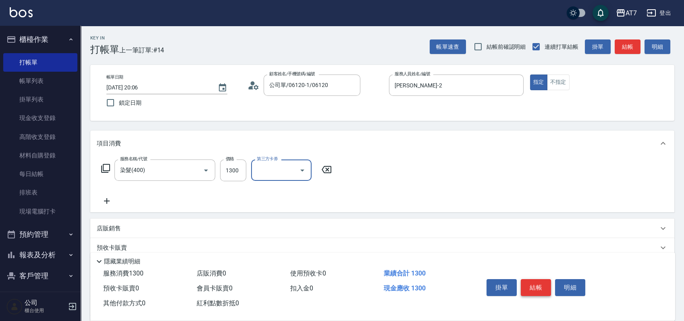
click at [538, 287] on button "結帳" at bounding box center [535, 287] width 30 height 17
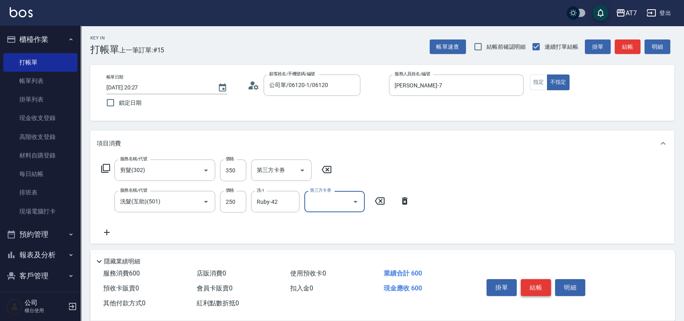
click at [538, 287] on button "結帳" at bounding box center [535, 287] width 30 height 17
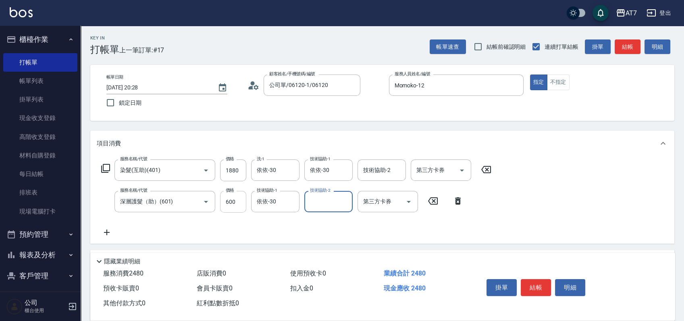
click at [235, 202] on input "600" at bounding box center [233, 202] width 26 height 22
click at [543, 292] on button "結帳" at bounding box center [535, 287] width 30 height 17
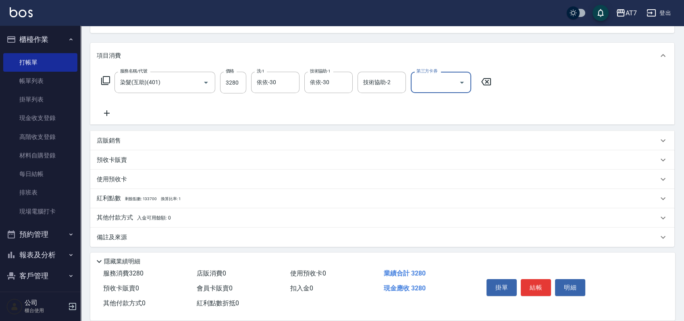
scroll to position [90, 0]
click at [115, 137] on p "店販銷售" at bounding box center [109, 139] width 24 height 8
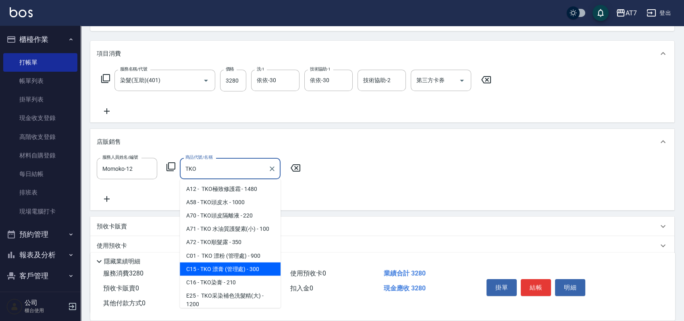
scroll to position [54, 0]
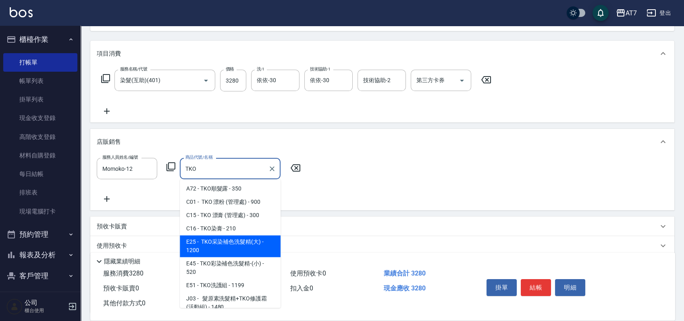
click at [239, 245] on span "E25 - TKO采染補色洗髮精(大) - 1200" at bounding box center [230, 246] width 101 height 22
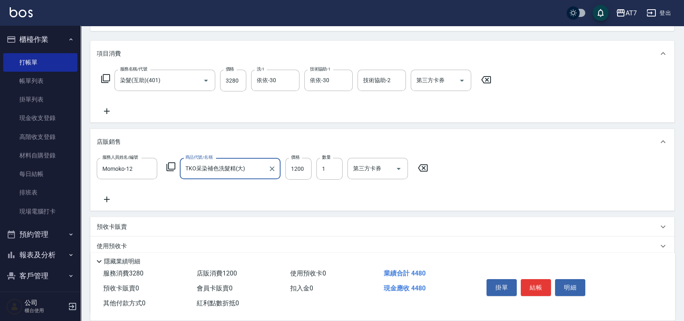
click at [306, 180] on div "服務人員姓名/編號 Momoko-12 服務人員姓名/編號 商品代號/名稱 TKO采染補色洗髮精(大) 商品代號/名稱 價格 1200 價格 數量 1 數量 …" at bounding box center [382, 181] width 571 height 46
click at [302, 172] on input "1200" at bounding box center [298, 169] width 26 height 22
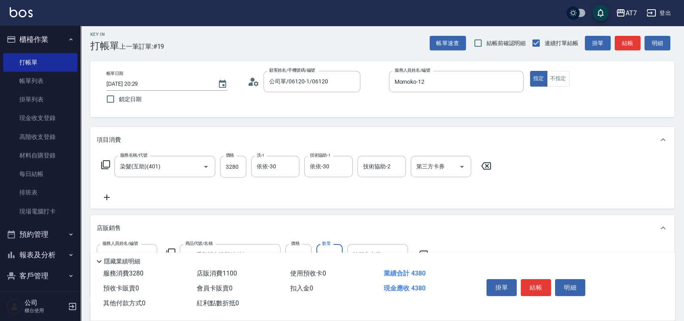
scroll to position [0, 0]
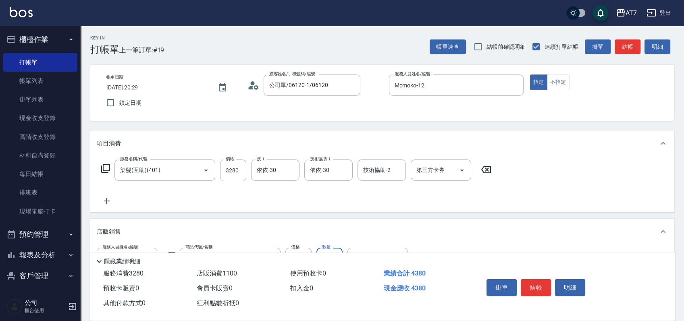
click at [109, 201] on icon at bounding box center [107, 201] width 6 height 6
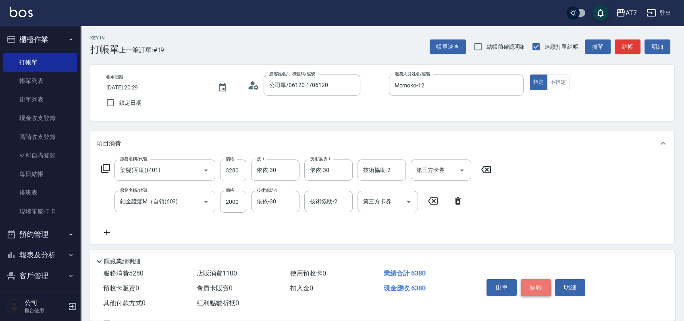
click at [539, 283] on button "結帳" at bounding box center [535, 287] width 30 height 17
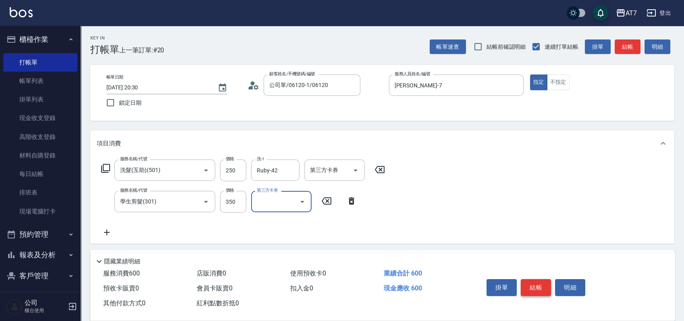
click at [540, 283] on button "結帳" at bounding box center [535, 287] width 30 height 17
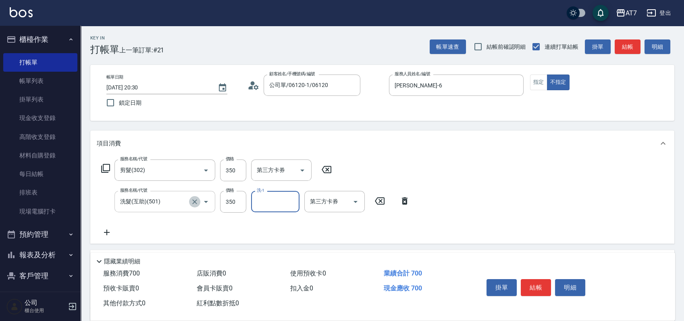
click at [197, 205] on icon "Clear" at bounding box center [195, 202] width 8 height 8
click at [191, 201] on icon "Clear" at bounding box center [195, 202] width 8 height 8
click at [531, 285] on button "結帳" at bounding box center [535, 287] width 30 height 17
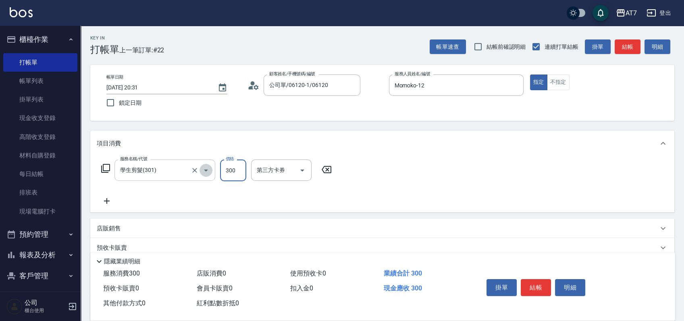
click at [199, 169] on button "Open" at bounding box center [205, 170] width 13 height 13
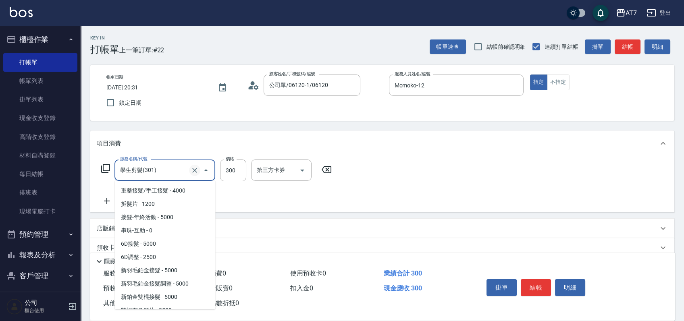
scroll to position [606, 0]
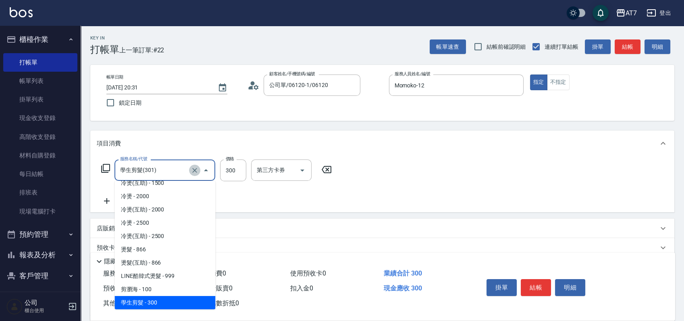
click at [195, 170] on icon "Clear" at bounding box center [194, 170] width 5 height 5
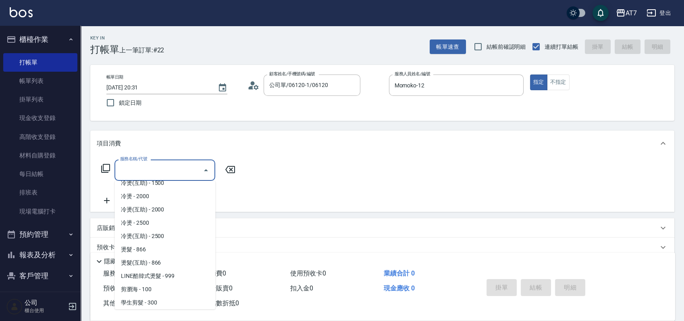
scroll to position [0, 0]
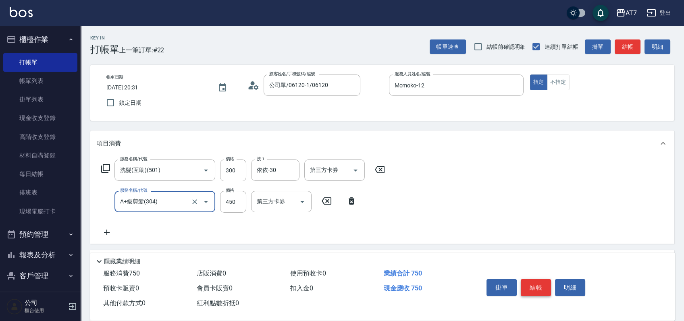
click at [543, 288] on button "結帳" at bounding box center [535, 287] width 30 height 17
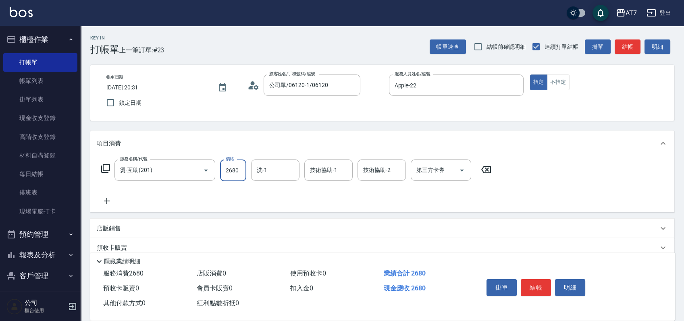
click at [192, 170] on icon "Clear" at bounding box center [195, 170] width 8 height 8
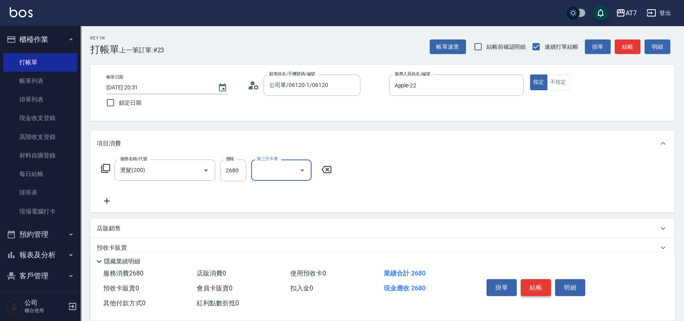
click at [543, 289] on button "結帳" at bounding box center [535, 287] width 30 height 17
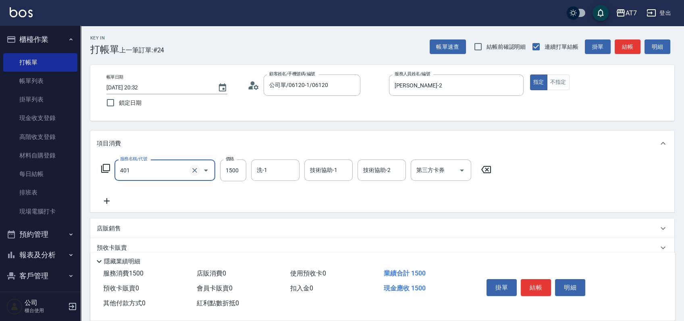
click at [191, 169] on icon "Clear" at bounding box center [195, 170] width 8 height 8
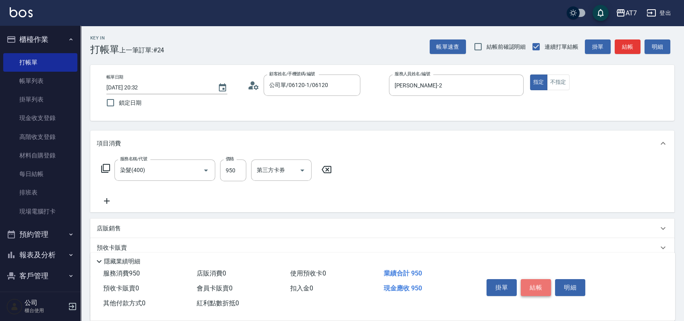
click at [535, 282] on button "結帳" at bounding box center [535, 287] width 30 height 17
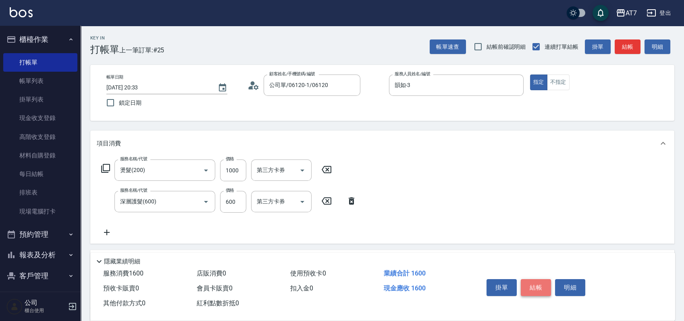
click at [542, 288] on button "結帳" at bounding box center [535, 287] width 30 height 17
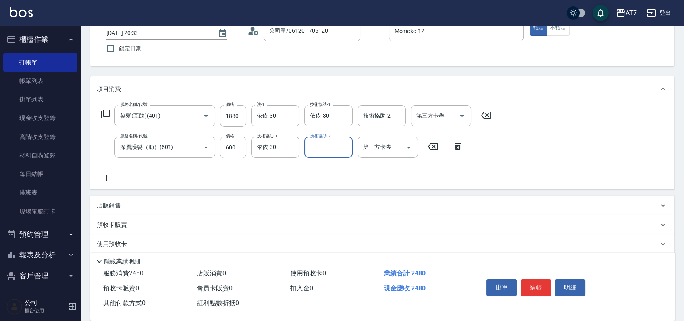
scroll to position [107, 0]
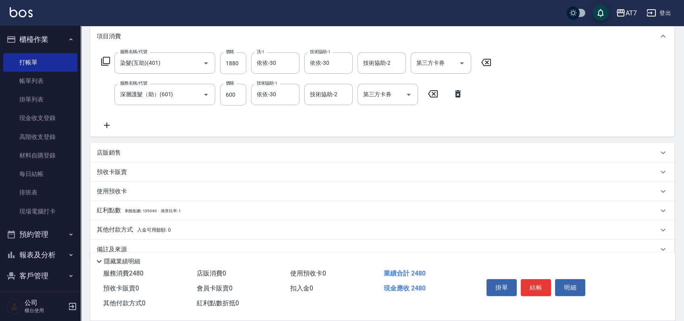
click at [135, 154] on div "店販銷售" at bounding box center [377, 153] width 561 height 8
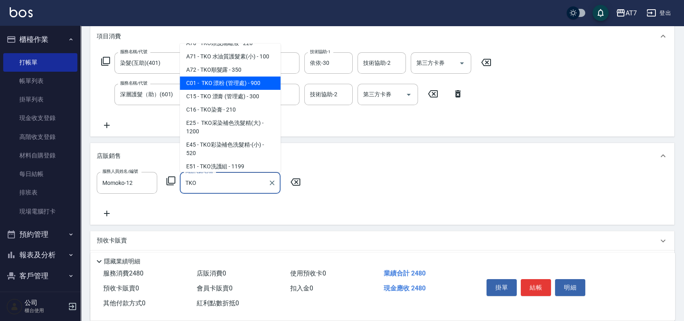
scroll to position [54, 0]
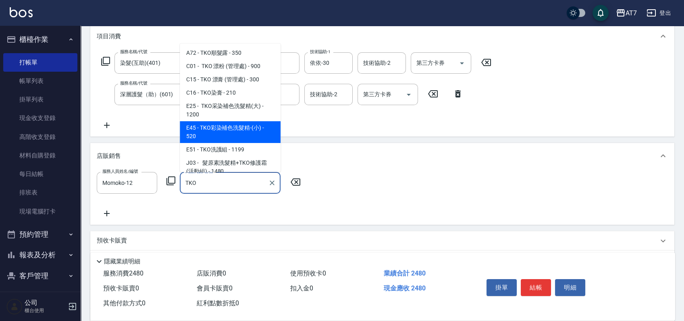
click at [243, 126] on span "E45 - TKO彩染補色洗髮精-(小) - 520" at bounding box center [230, 132] width 101 height 22
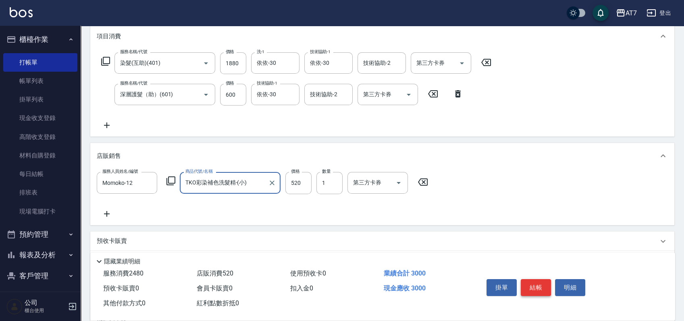
click at [535, 282] on button "結帳" at bounding box center [535, 287] width 30 height 17
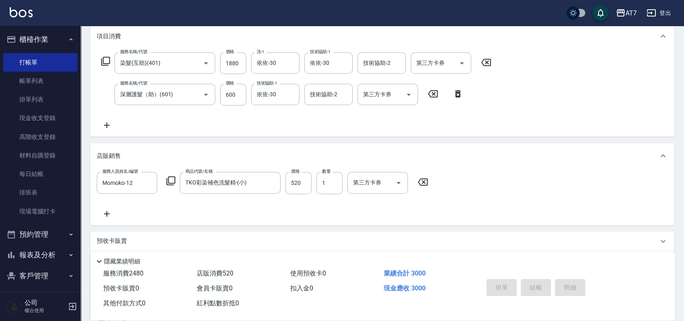
scroll to position [0, 0]
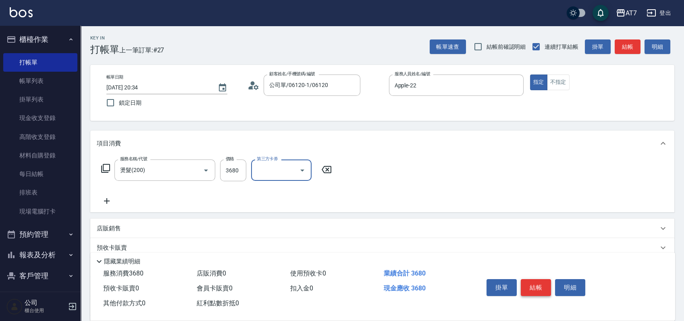
click at [535, 282] on button "結帳" at bounding box center [535, 287] width 30 height 17
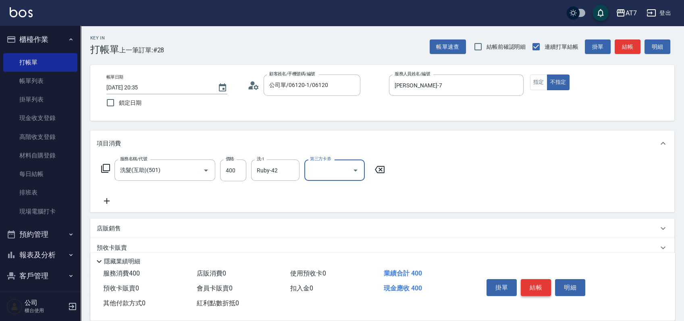
click at [535, 282] on button "結帳" at bounding box center [535, 287] width 30 height 17
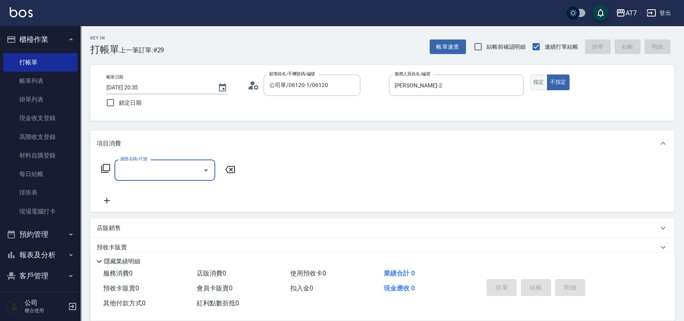
click at [538, 82] on button "指定" at bounding box center [538, 83] width 17 height 16
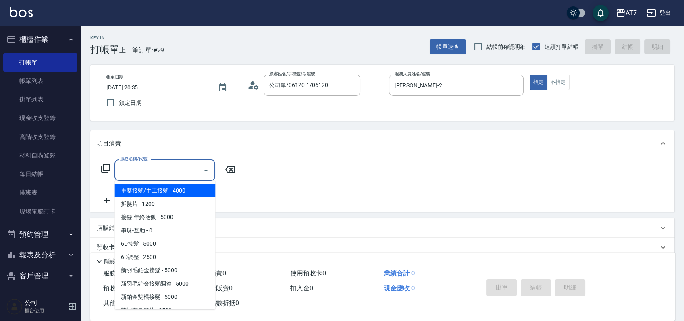
click at [155, 170] on input "服務名稱/代號" at bounding box center [158, 170] width 81 height 14
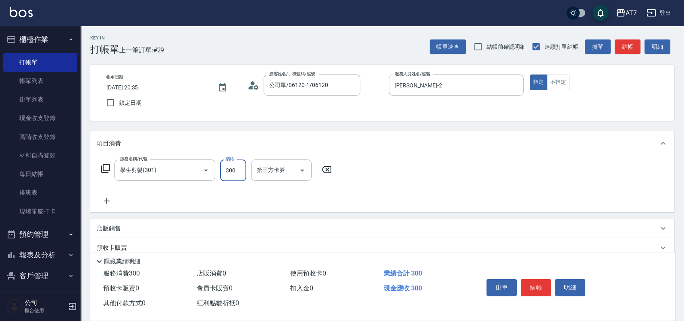
click at [238, 174] on input "300" at bounding box center [233, 171] width 26 height 22
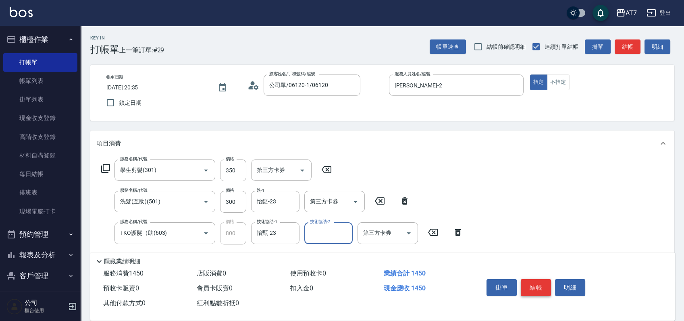
click at [531, 287] on button "結帳" at bounding box center [535, 287] width 30 height 17
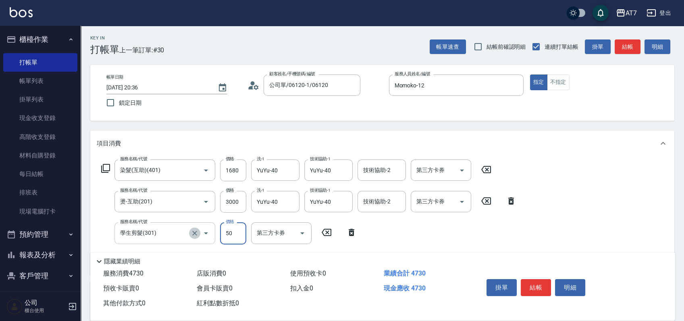
click at [198, 234] on icon "Clear" at bounding box center [195, 233] width 8 height 8
click at [191, 234] on icon "Clear" at bounding box center [195, 233] width 8 height 8
click at [537, 281] on button "結帳" at bounding box center [535, 287] width 30 height 17
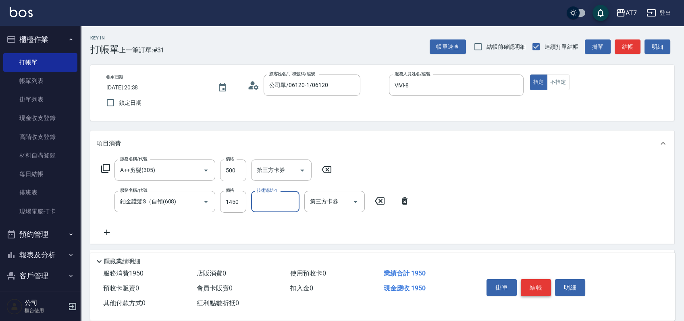
click at [530, 282] on button "結帳" at bounding box center [535, 287] width 30 height 17
click at [545, 285] on button "結帳" at bounding box center [535, 287] width 30 height 17
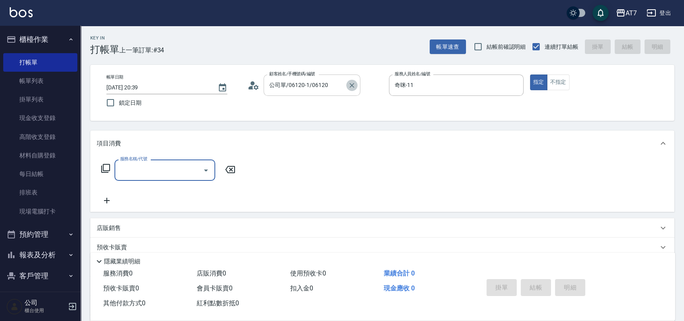
click at [352, 82] on icon "Clear" at bounding box center [352, 85] width 8 height 8
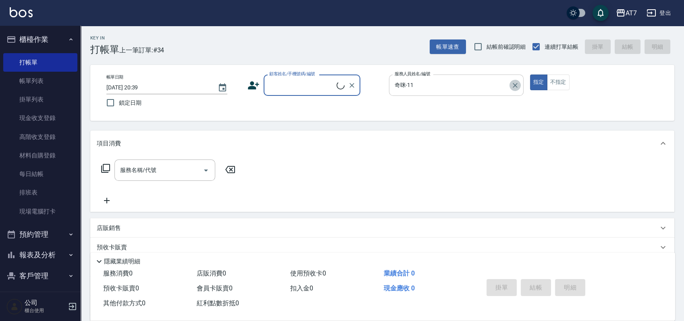
click at [515, 87] on icon "Clear" at bounding box center [515, 85] width 8 height 8
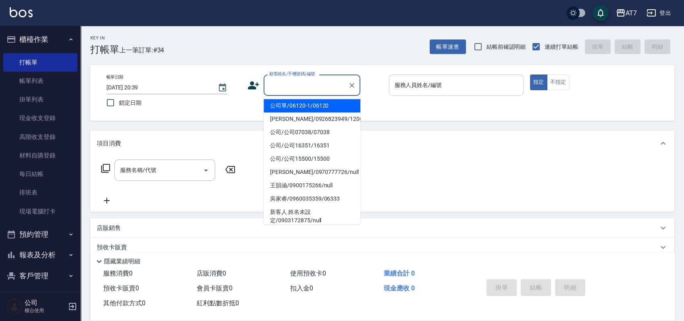
click at [272, 89] on input "顧客姓名/手機號碼/編號" at bounding box center [305, 85] width 77 height 14
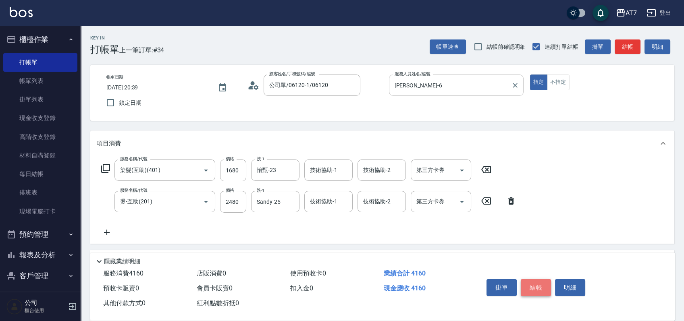
click at [535, 286] on button "結帳" at bounding box center [535, 287] width 30 height 17
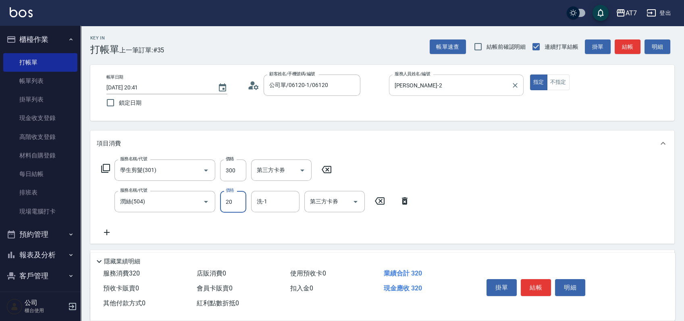
click at [197, 170] on icon "Clear" at bounding box center [195, 170] width 8 height 8
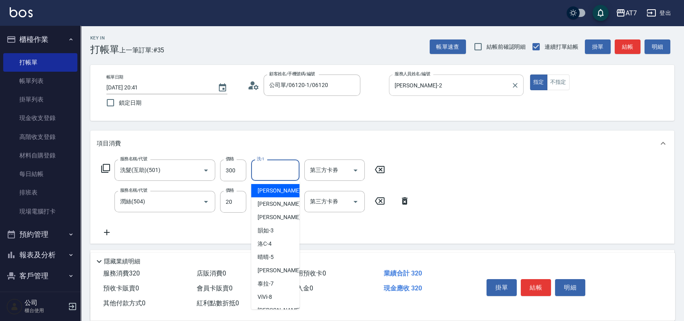
click at [280, 163] on input "洗-1" at bounding box center [275, 170] width 41 height 14
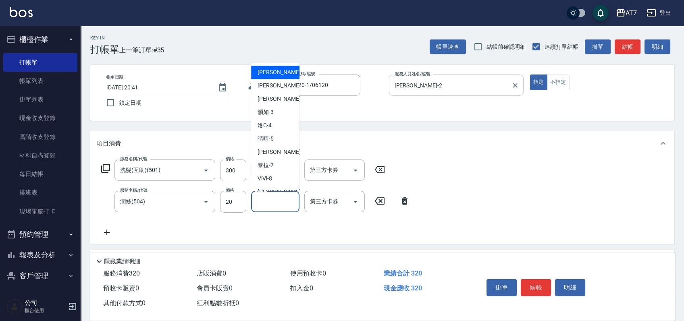
click at [278, 199] on input "洗-1" at bounding box center [275, 202] width 41 height 14
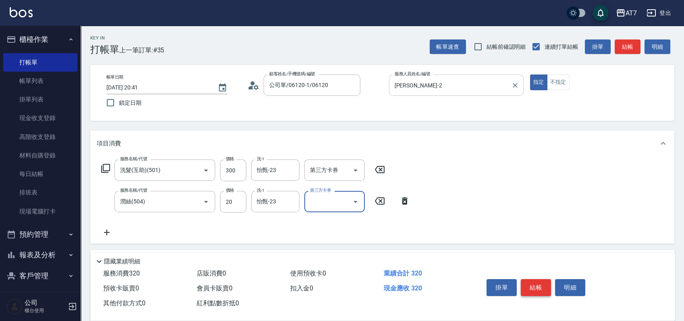
click at [538, 284] on button "結帳" at bounding box center [535, 287] width 30 height 17
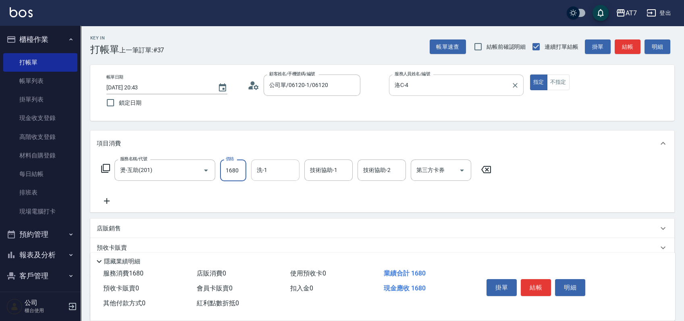
click at [284, 173] on input "洗-1" at bounding box center [275, 170] width 41 height 14
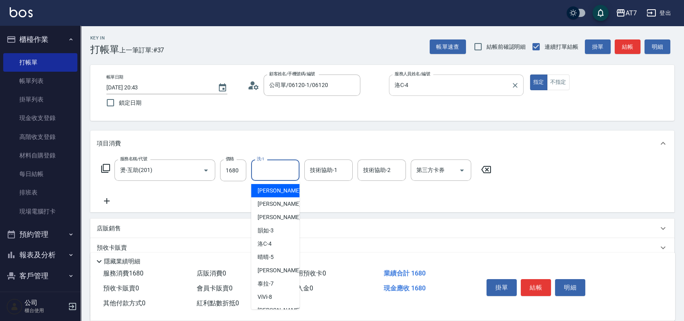
click at [194, 166] on icon "Clear" at bounding box center [195, 170] width 8 height 8
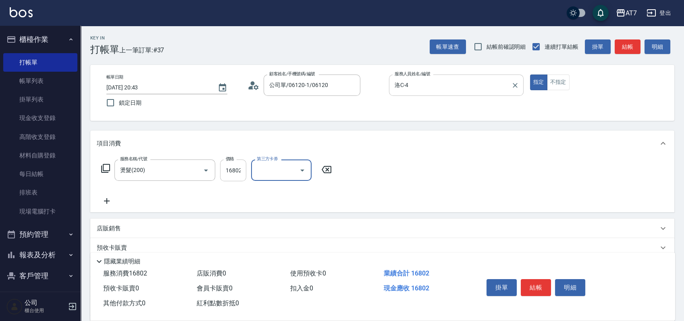
click at [228, 172] on input "16802" at bounding box center [233, 171] width 26 height 22
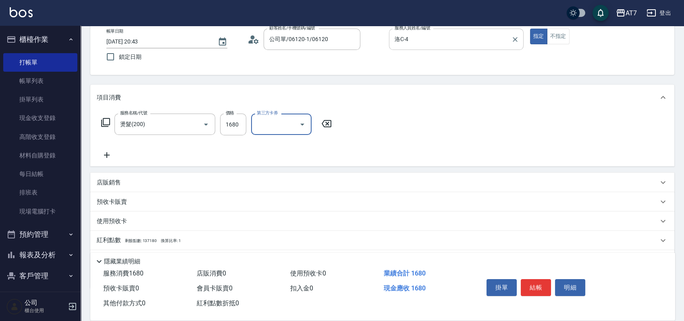
scroll to position [90, 0]
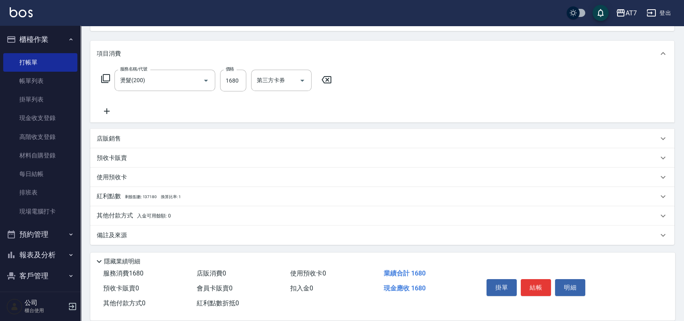
click at [161, 218] on span "入金可用餘額: 0" at bounding box center [154, 216] width 34 height 6
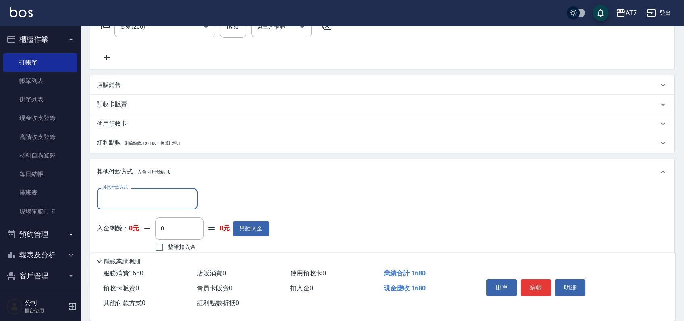
scroll to position [184, 0]
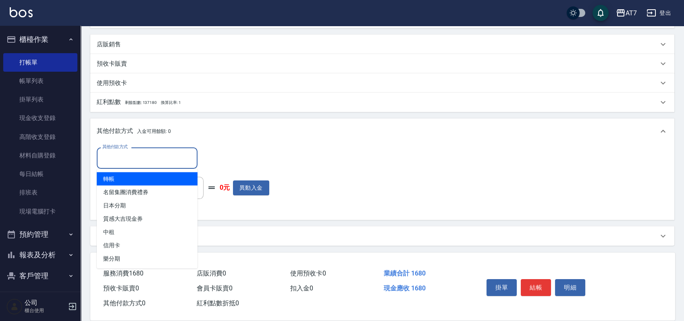
click at [149, 157] on input "其他付款方式" at bounding box center [146, 158] width 93 height 14
click at [137, 176] on span "轉帳" at bounding box center [147, 178] width 101 height 13
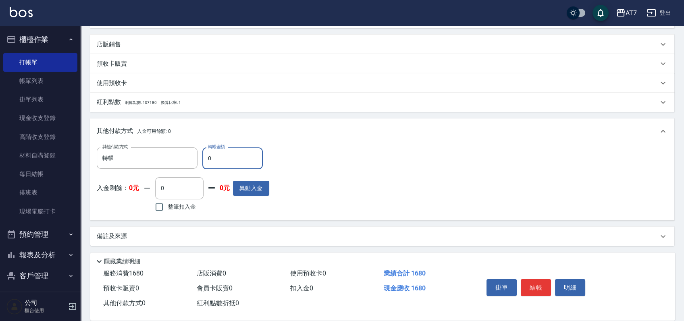
drag, startPoint x: 232, startPoint y: 162, endPoint x: 204, endPoint y: 162, distance: 28.2
click at [204, 162] on input "0" at bounding box center [232, 158] width 60 height 22
click at [544, 286] on button "結帳" at bounding box center [535, 287] width 30 height 17
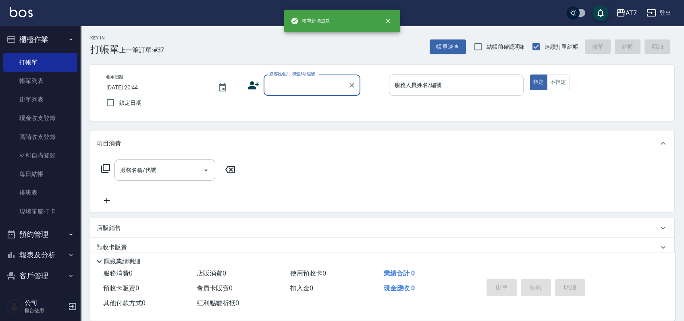
scroll to position [0, 0]
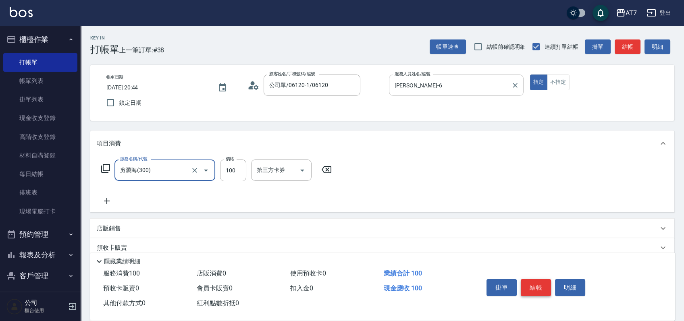
click at [535, 287] on button "結帳" at bounding box center [535, 287] width 30 height 17
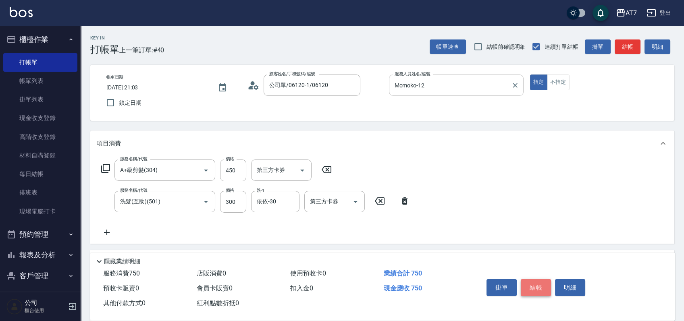
click at [535, 287] on button "結帳" at bounding box center [535, 287] width 30 height 17
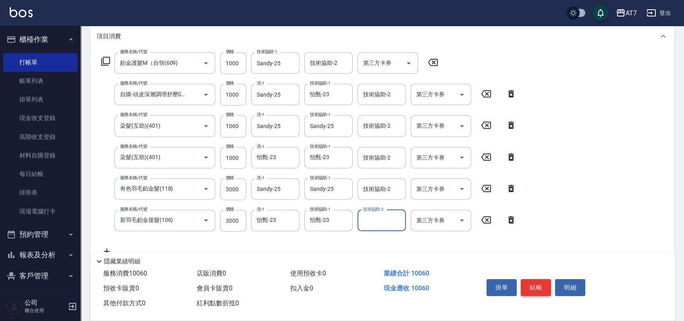
click at [531, 283] on button "結帳" at bounding box center [535, 287] width 30 height 17
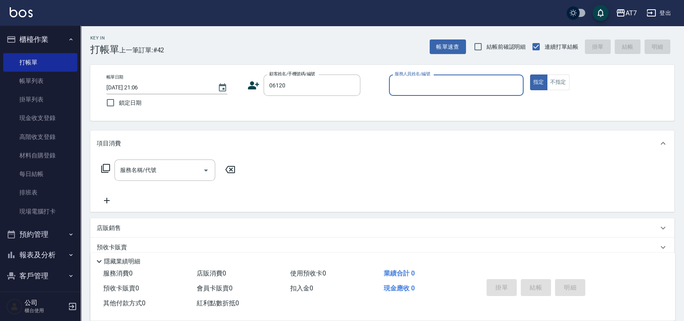
click at [530, 75] on button "指定" at bounding box center [538, 83] width 17 height 16
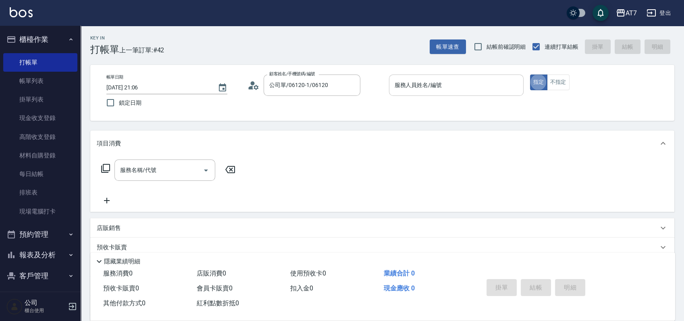
click at [437, 88] on input "服務人員姓名/編號" at bounding box center [455, 85] width 127 height 14
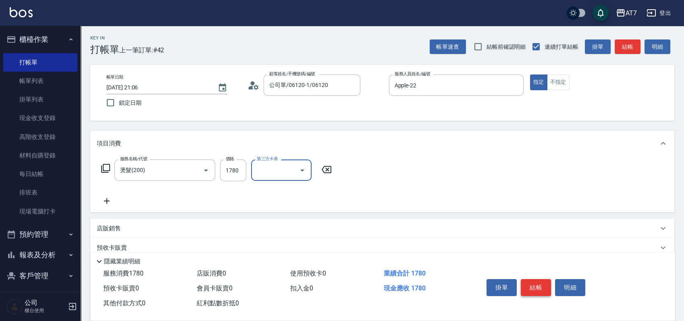
click at [533, 279] on button "結帳" at bounding box center [535, 287] width 30 height 17
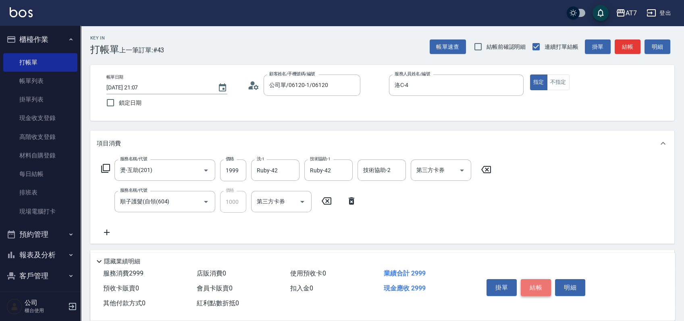
click at [540, 284] on button "結帳" at bounding box center [535, 287] width 30 height 17
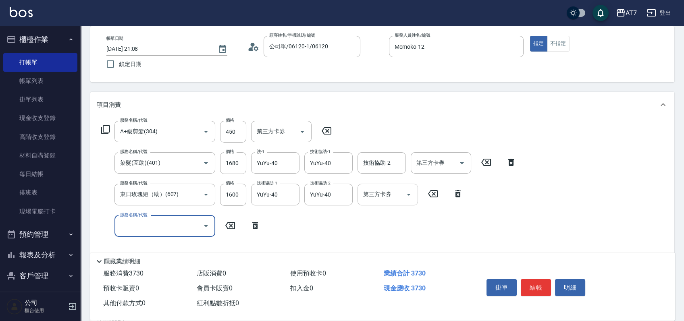
scroll to position [54, 0]
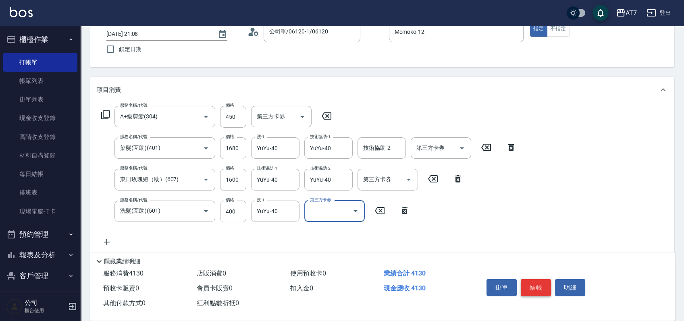
click at [533, 281] on button "結帳" at bounding box center [535, 287] width 30 height 17
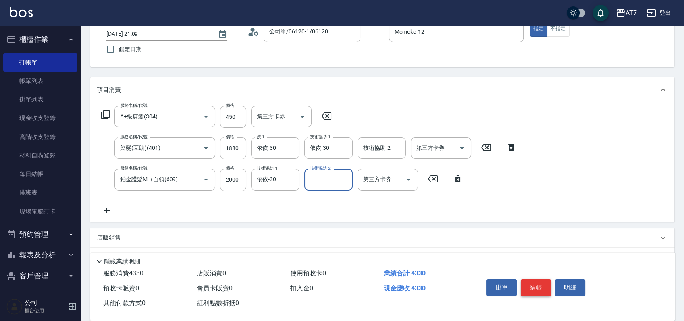
click at [533, 281] on button "結帳" at bounding box center [535, 287] width 30 height 17
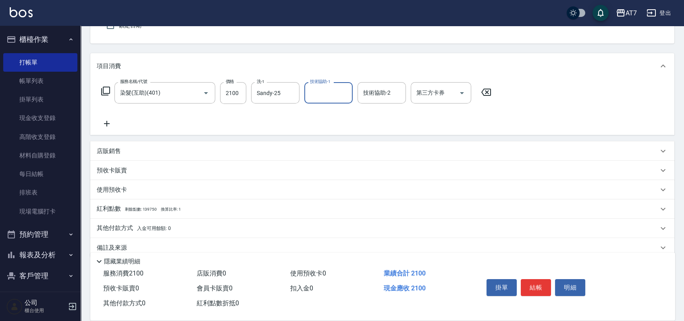
scroll to position [90, 0]
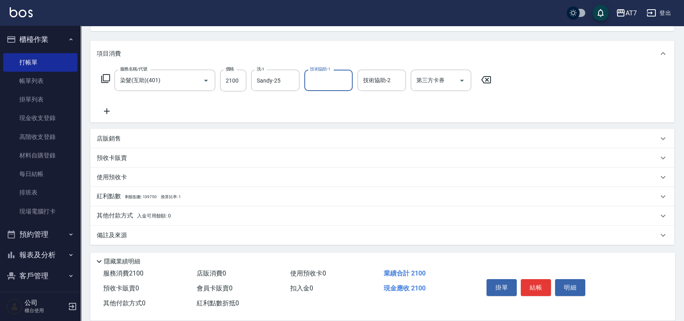
click at [138, 216] on span "入金可用餘額: 0" at bounding box center [154, 216] width 34 height 6
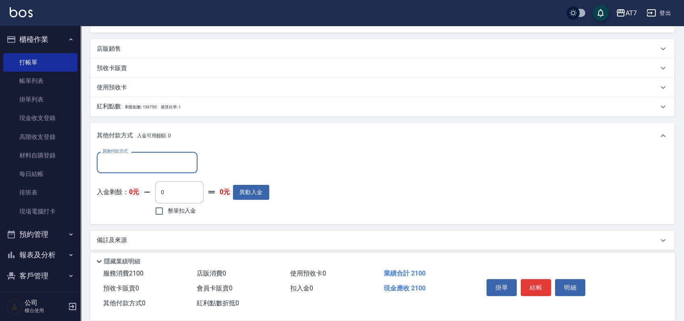
scroll to position [184, 0]
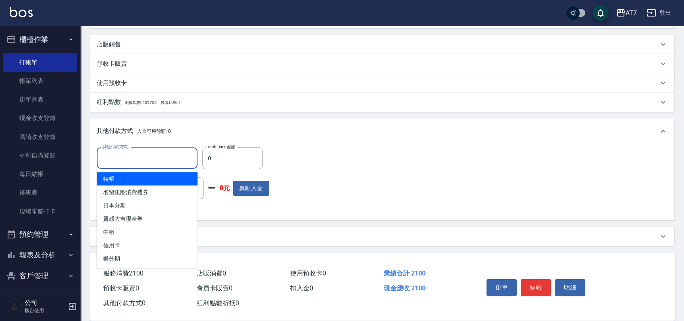
click at [189, 158] on input "其他付款方式" at bounding box center [146, 158] width 93 height 14
click at [123, 174] on span "轉帳" at bounding box center [147, 178] width 101 height 13
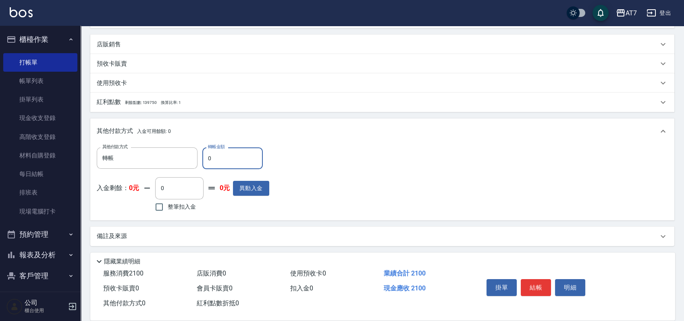
drag, startPoint x: 226, startPoint y: 163, endPoint x: 204, endPoint y: 163, distance: 21.3
click at [204, 163] on input "0" at bounding box center [232, 158] width 60 height 22
click at [537, 282] on button "結帳" at bounding box center [535, 287] width 30 height 17
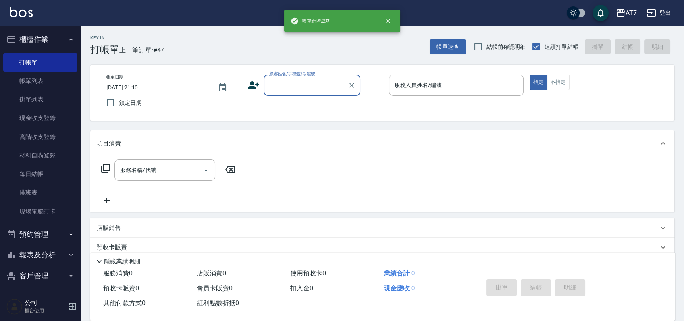
scroll to position [0, 0]
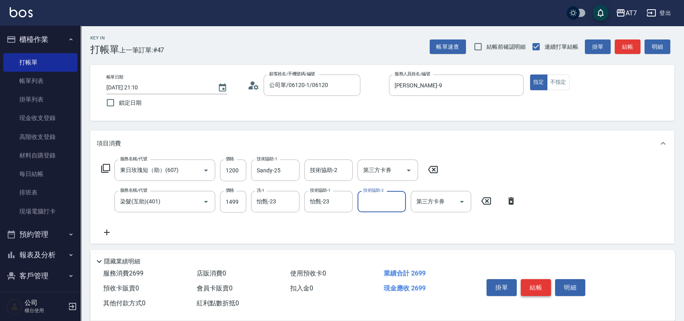
click at [537, 282] on button "結帳" at bounding box center [535, 287] width 30 height 17
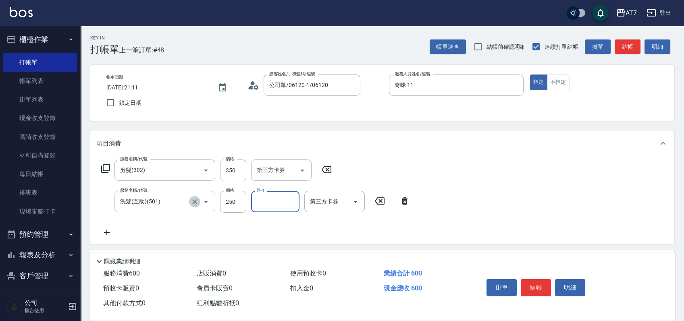
click at [195, 203] on icon "Clear" at bounding box center [195, 202] width 8 height 8
click at [192, 203] on icon "Clear" at bounding box center [194, 201] width 5 height 5
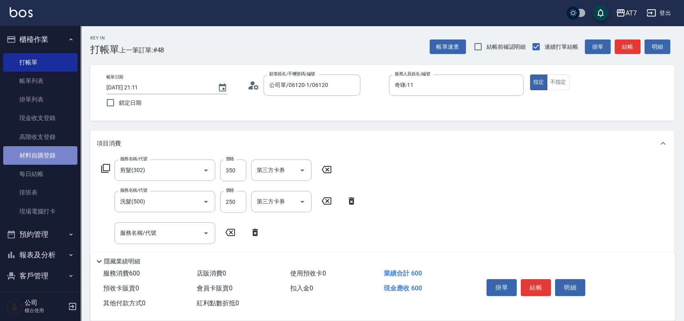
click at [62, 158] on link "材料自購登錄" at bounding box center [40, 155] width 74 height 19
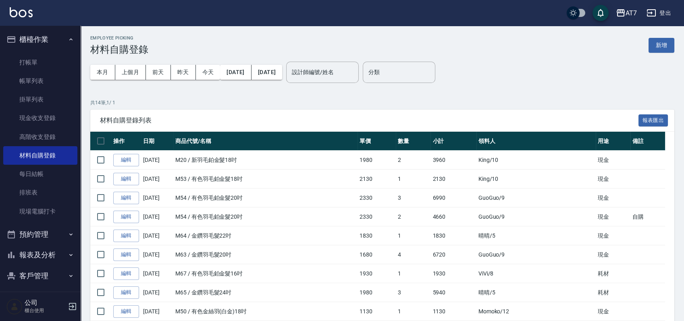
click at [675, 35] on div "Employee Picking 材料自購登錄 新增 本月 上個月 前天 昨天 今天 2025/10/01 2025/10/10 設計師編號/姓名 設計師編號…" at bounding box center [382, 242] width 603 height 432
click at [672, 40] on button "新增" at bounding box center [661, 45] width 26 height 15
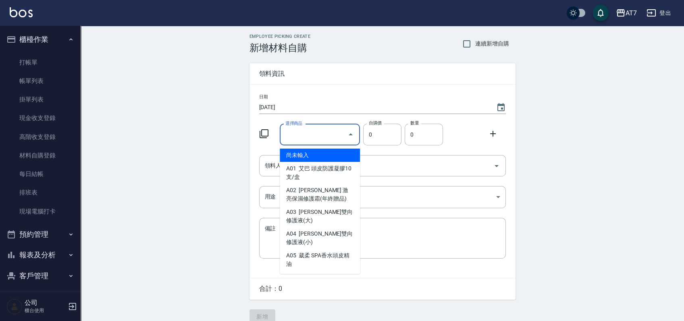
click at [314, 134] on input "選擇商品" at bounding box center [313, 135] width 61 height 14
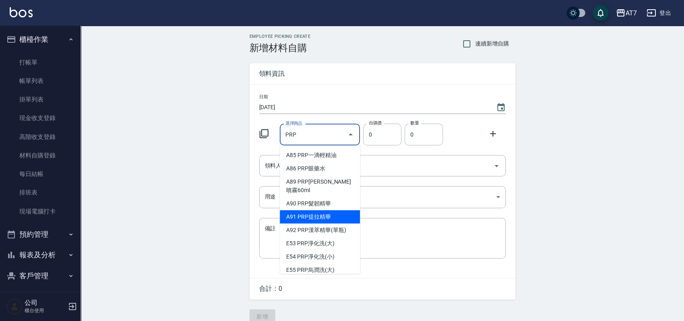
scroll to position [37, 0]
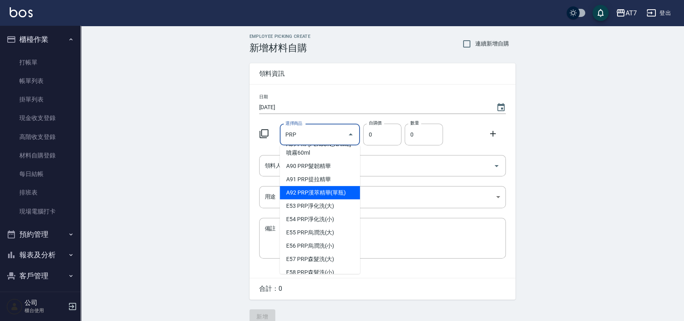
click at [336, 186] on li "A92 PRP漢萃精華(單瓶)" at bounding box center [320, 192] width 80 height 13
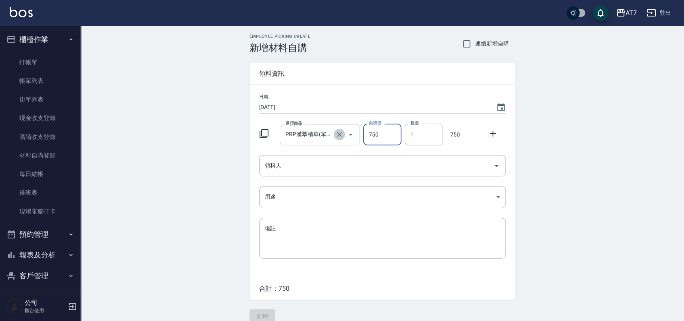
click at [340, 133] on icon "Clear" at bounding box center [339, 135] width 8 height 8
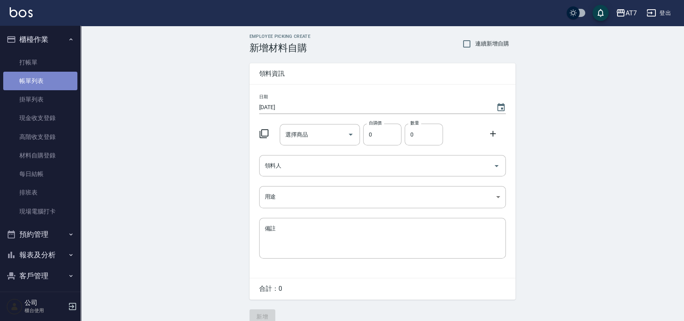
click at [46, 78] on link "帳單列表" at bounding box center [40, 81] width 74 height 19
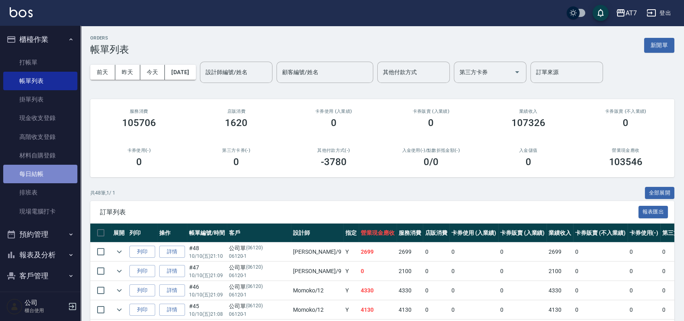
click at [52, 170] on link "每日結帳" at bounding box center [40, 174] width 74 height 19
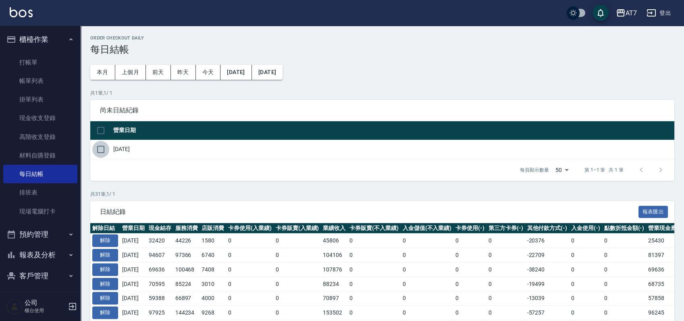
click at [99, 149] on input "checkbox" at bounding box center [100, 149] width 17 height 17
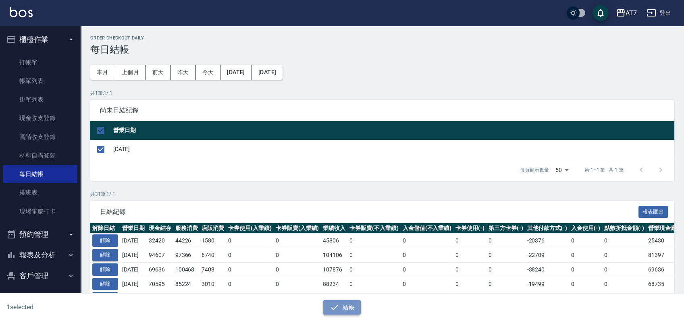
click at [353, 307] on button "結帳" at bounding box center [341, 307] width 37 height 15
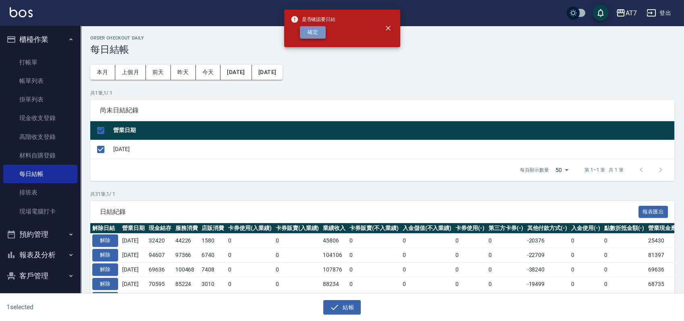
click at [315, 26] on button "確定" at bounding box center [313, 32] width 26 height 12
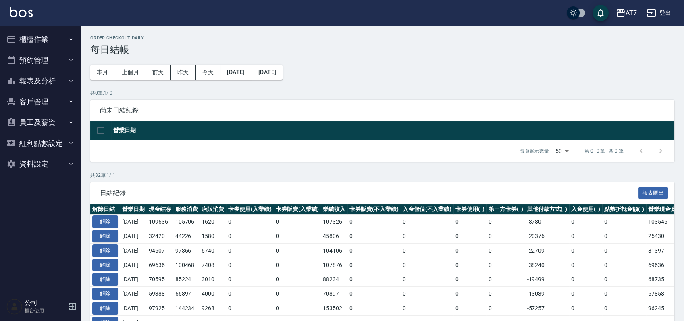
click at [62, 81] on button "報表及分析" at bounding box center [40, 80] width 74 height 21
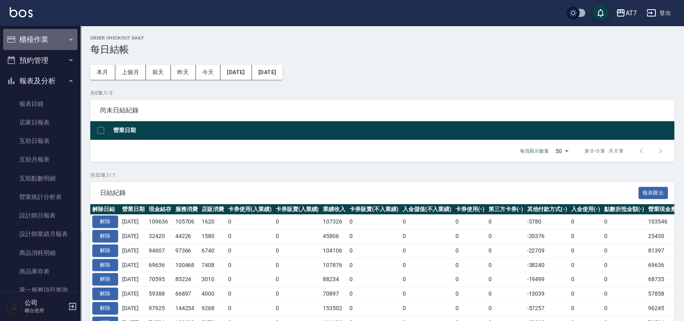
click at [60, 37] on button "櫃檯作業" at bounding box center [40, 39] width 74 height 21
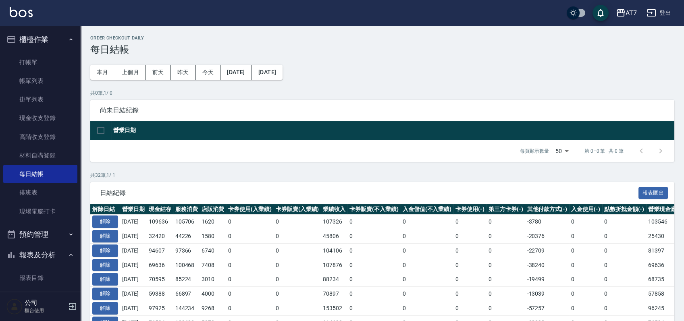
click at [58, 253] on button "報表及分析" at bounding box center [40, 255] width 74 height 21
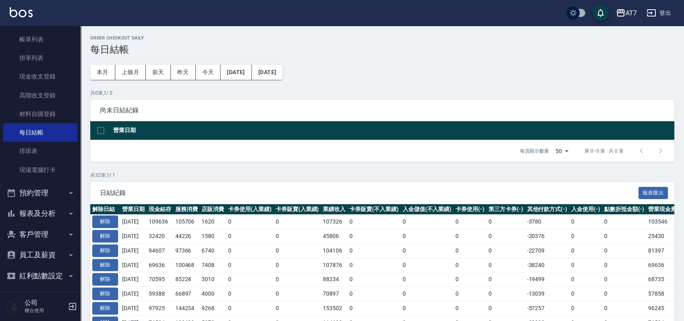
scroll to position [66, 0]
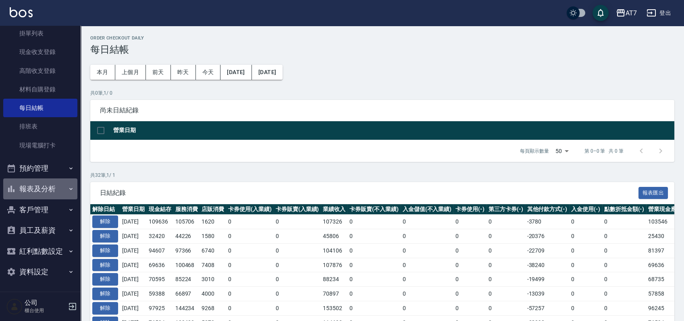
click at [54, 184] on button "報表及分析" at bounding box center [40, 188] width 74 height 21
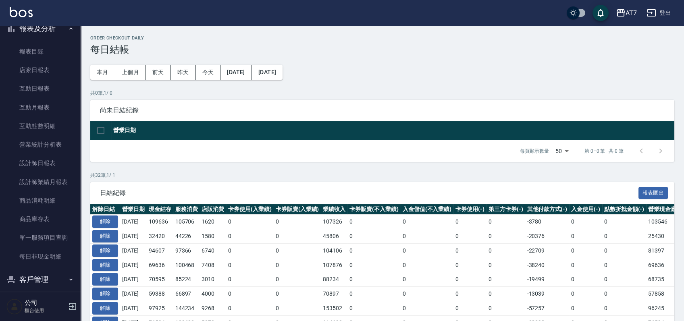
scroll to position [227, 0]
click at [52, 160] on link "設計師日報表" at bounding box center [40, 162] width 74 height 19
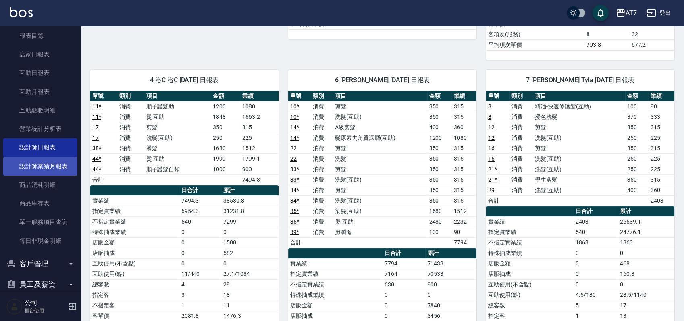
scroll to position [296, 0]
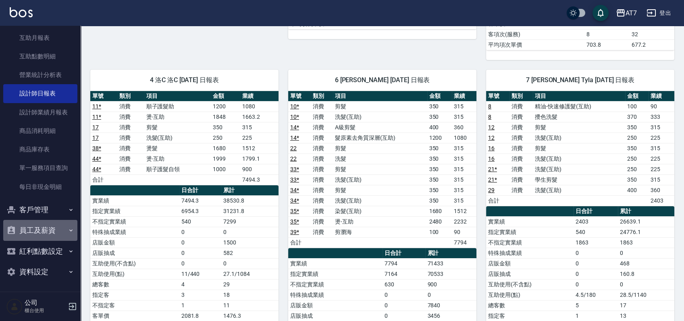
click at [52, 229] on button "員工及薪資" at bounding box center [40, 230] width 74 height 21
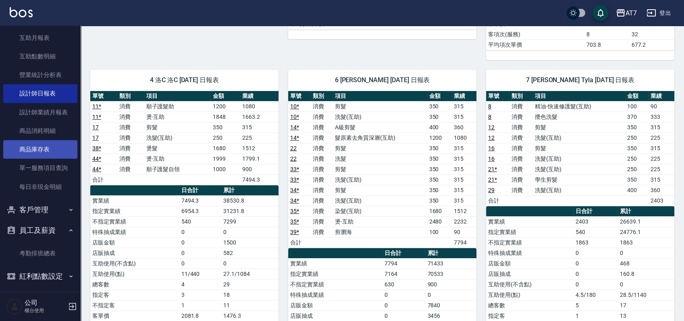
scroll to position [189, 0]
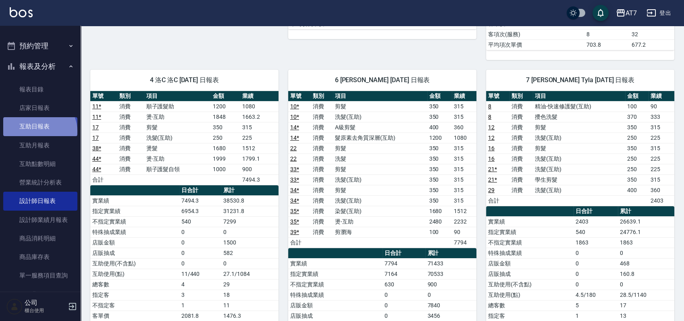
click at [39, 131] on link "互助日報表" at bounding box center [40, 126] width 74 height 19
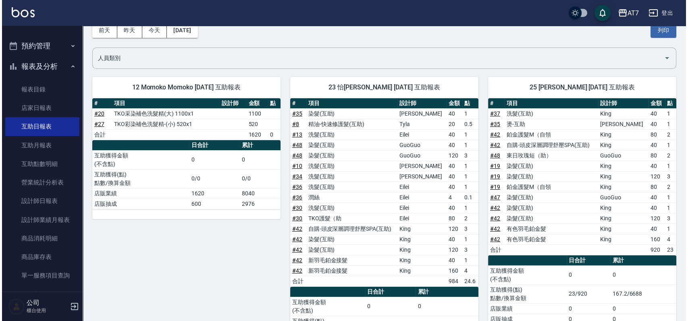
scroll to position [37, 0]
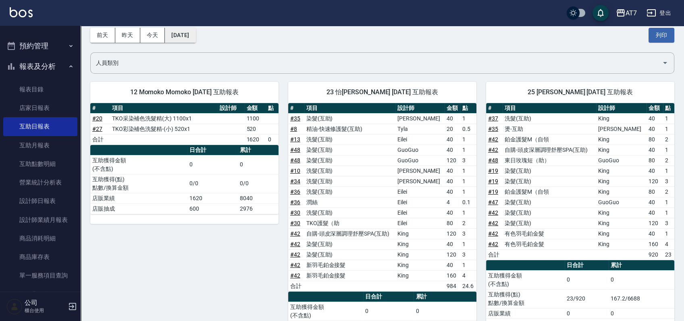
click at [183, 35] on button "[DATE]" at bounding box center [180, 35] width 31 height 15
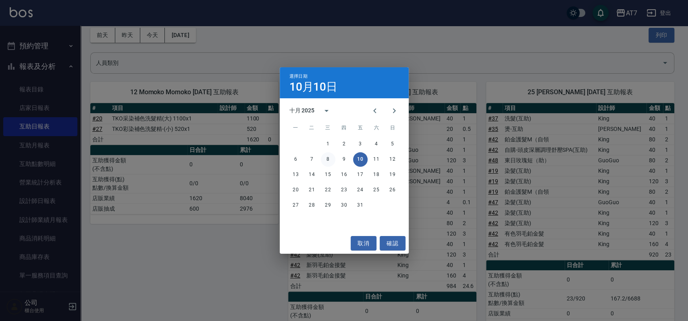
click at [327, 158] on button "8" at bounding box center [328, 159] width 15 height 15
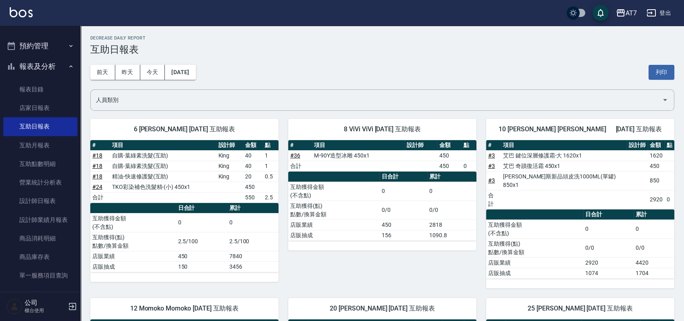
click at [52, 38] on button "預約管理" at bounding box center [40, 45] width 74 height 21
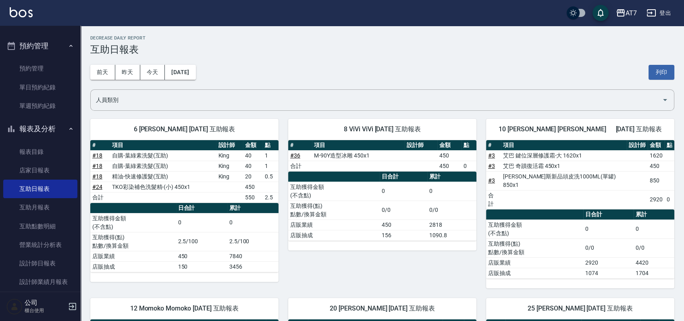
click at [63, 124] on button "報表及分析" at bounding box center [40, 128] width 74 height 21
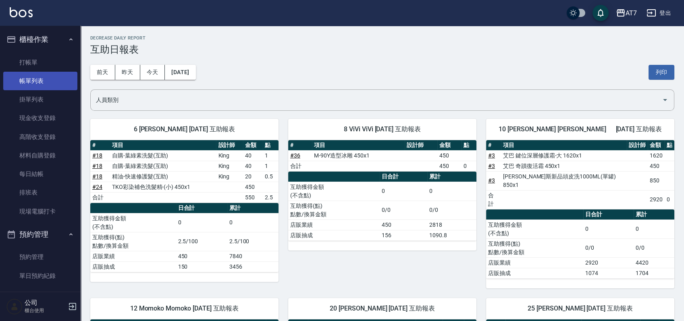
click at [52, 81] on link "帳單列表" at bounding box center [40, 81] width 74 height 19
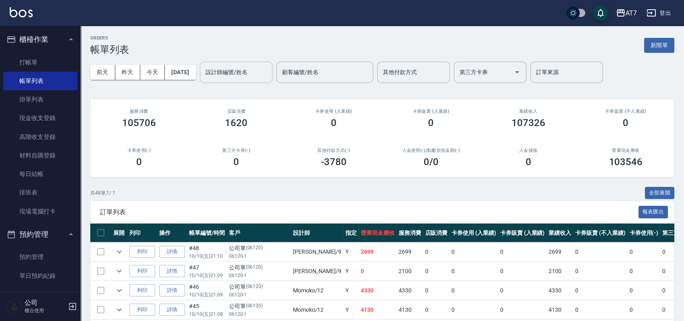
click at [262, 70] on input "設計師編號/姓名" at bounding box center [235, 72] width 65 height 14
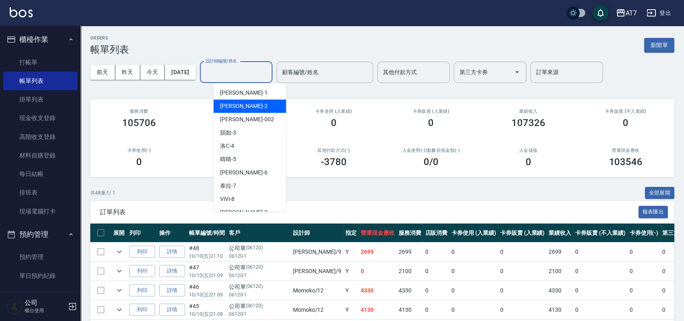
click at [246, 105] on div "[PERSON_NAME] -2" at bounding box center [249, 105] width 73 height 13
type input "[PERSON_NAME]-2"
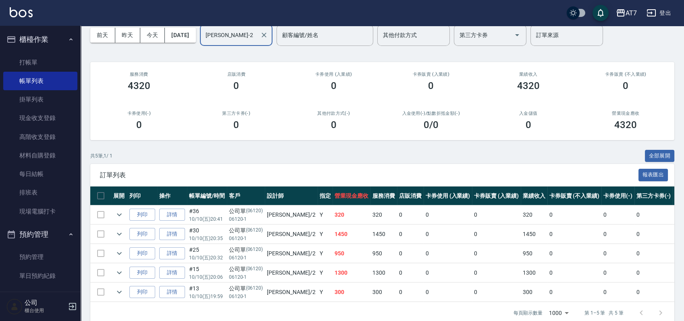
scroll to position [57, 0]
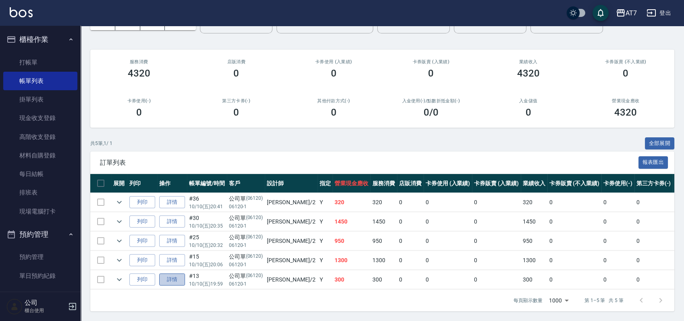
click at [178, 274] on link "詳情" at bounding box center [172, 280] width 26 height 12
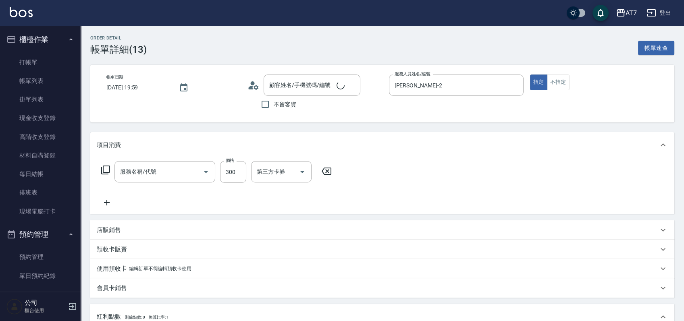
type input "[DATE] 19:59"
type input "[PERSON_NAME]-2"
type input "30"
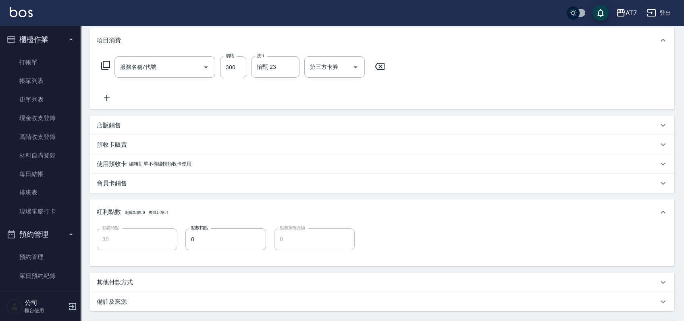
scroll to position [105, 0]
type input "公司單/06120-1/06120"
type input "洗髮(互助)(501)"
click at [234, 67] on input "300" at bounding box center [233, 67] width 26 height 22
type input "0"
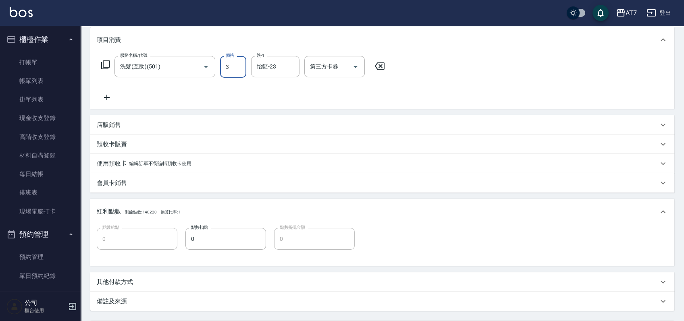
type input "35"
type input "30"
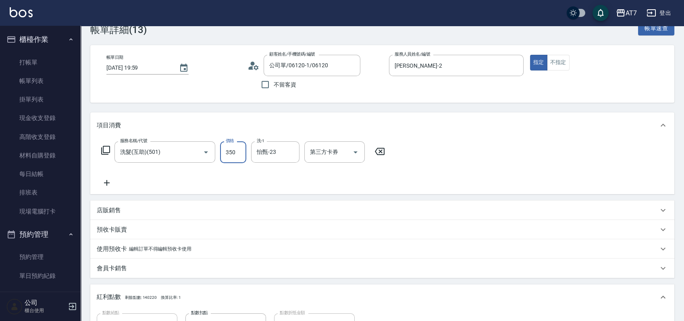
scroll to position [0, 0]
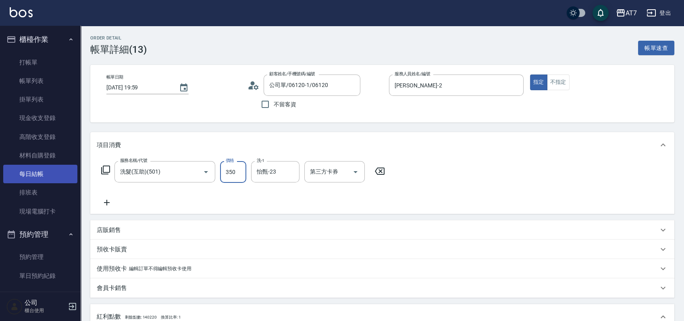
type input "350"
click at [54, 175] on link "每日結帳" at bounding box center [40, 174] width 74 height 19
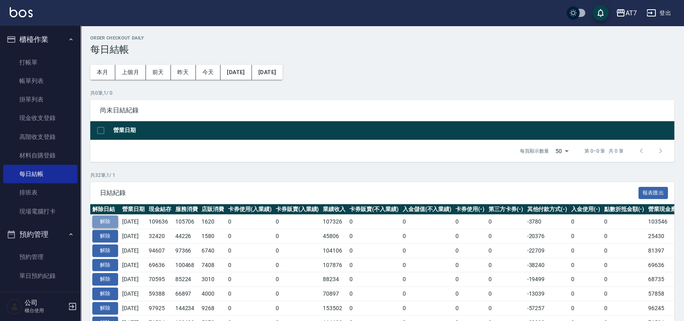
click at [116, 220] on button "解除" at bounding box center [105, 222] width 26 height 12
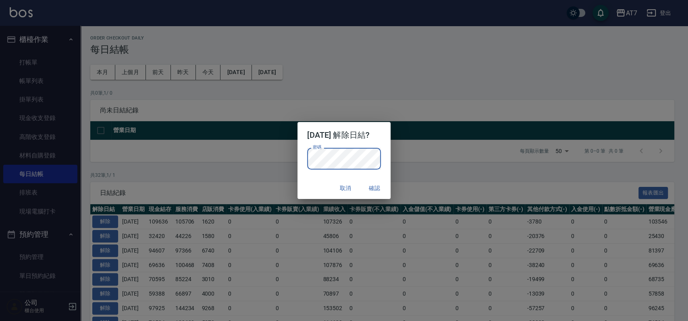
click at [383, 184] on button "確認" at bounding box center [374, 188] width 26 height 15
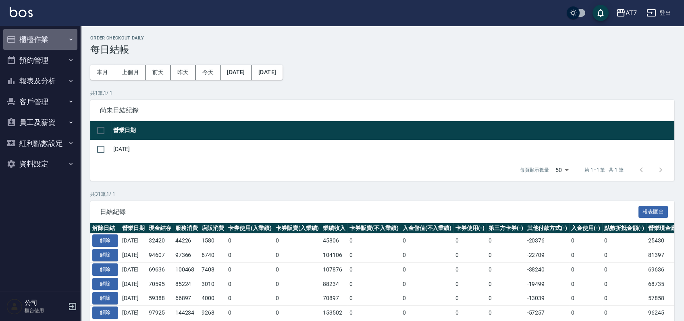
click at [56, 39] on button "櫃檯作業" at bounding box center [40, 39] width 74 height 21
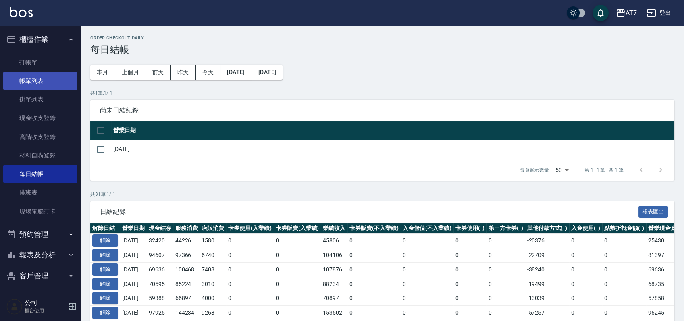
click at [54, 83] on link "帳單列表" at bounding box center [40, 81] width 74 height 19
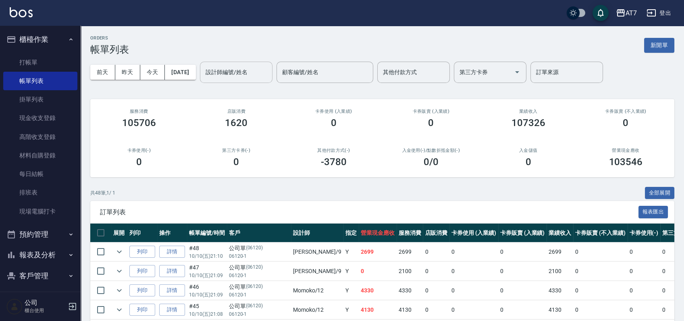
drag, startPoint x: 249, startPoint y: 60, endPoint x: 245, endPoint y: 63, distance: 5.4
click at [249, 60] on div "[DATE] [DATE] [DATE] [DATE] 設計師編號/姓名 設計師編號/姓名 顧客編號/姓名 顧客編號/姓名 其他付款方式 其他付款方式 第三方…" at bounding box center [382, 72] width 584 height 34
click at [241, 67] on div "設計師編號/姓名 設計師編號/姓名" at bounding box center [236, 72] width 73 height 21
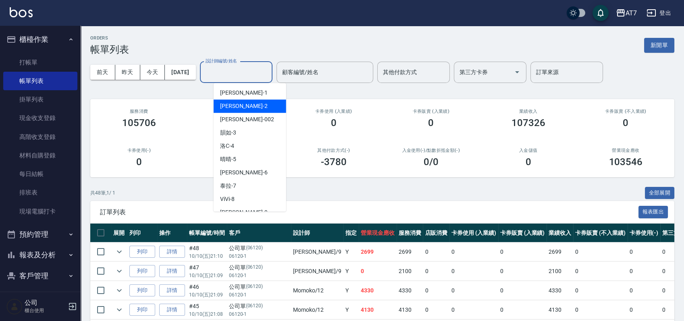
click at [234, 111] on div "[PERSON_NAME] -2" at bounding box center [249, 105] width 73 height 13
type input "[PERSON_NAME]-2"
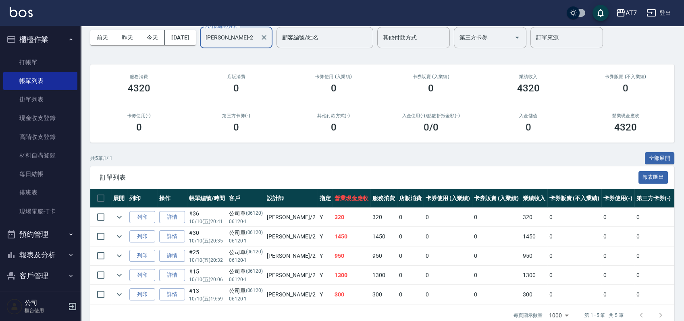
scroll to position [57, 0]
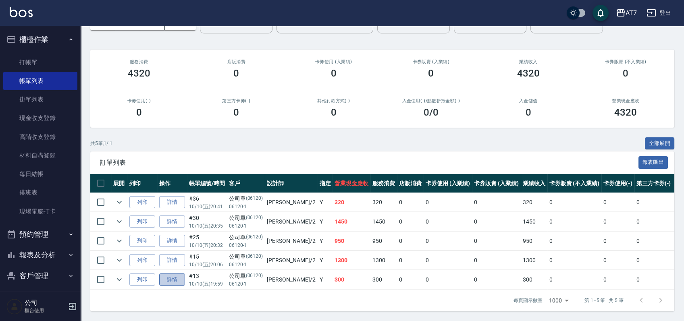
click at [168, 274] on link "詳情" at bounding box center [172, 280] width 26 height 12
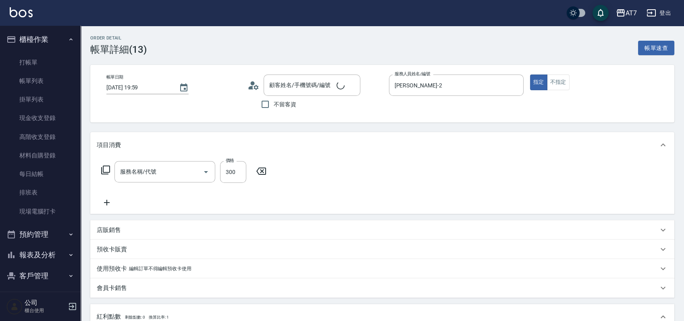
type input "[DATE] 19:59"
type input "[PERSON_NAME]-2"
type input "30"
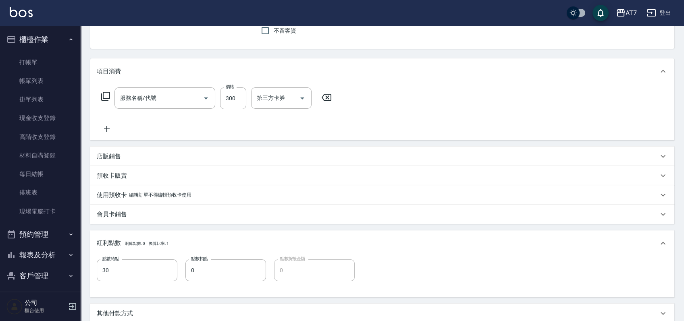
type input "公司單/06120-1/06120"
type input "洗髮(互助)(501)"
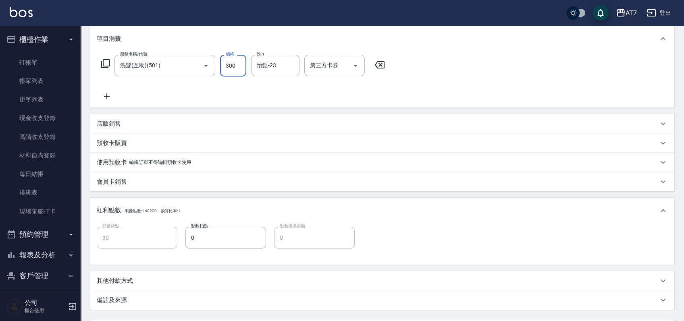
click at [240, 66] on input "300" at bounding box center [233, 66] width 26 height 22
type input "3"
type input "0"
type input "35"
type input "30"
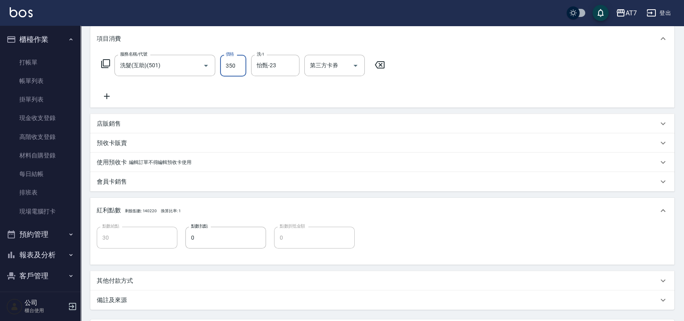
type input "350"
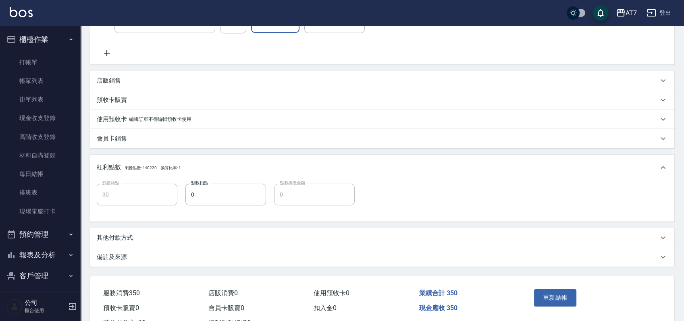
scroll to position [181, 0]
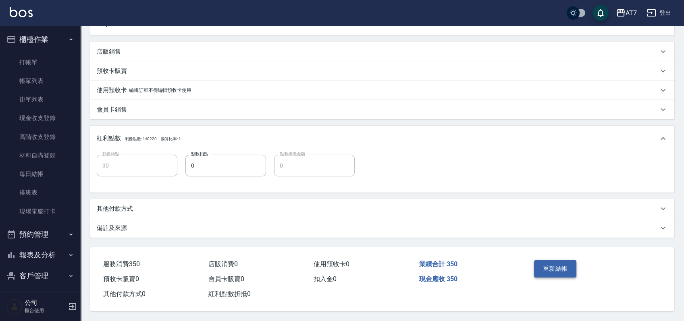
click at [555, 266] on button "重新結帳" at bounding box center [555, 268] width 43 height 17
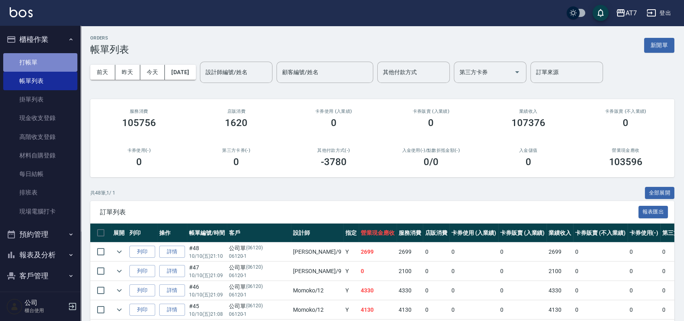
click at [56, 57] on link "打帳單" at bounding box center [40, 62] width 74 height 19
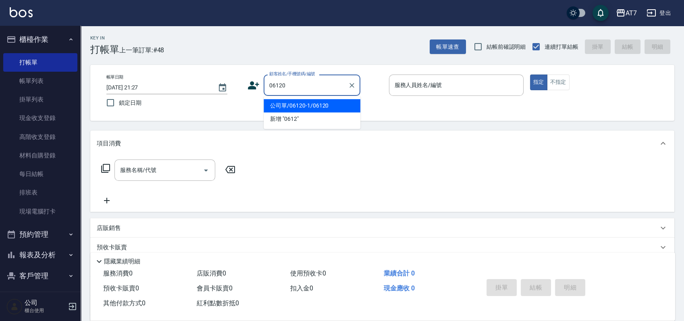
type input "公司單/06120-1/06120"
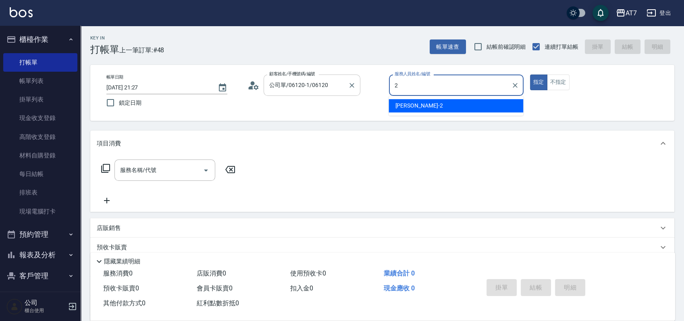
type input "[PERSON_NAME]-2"
type button "true"
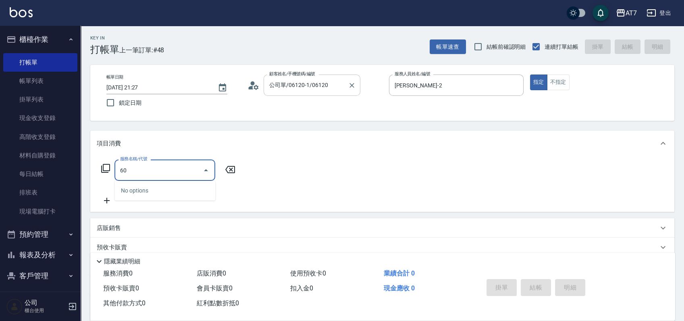
type input "607"
type input "150"
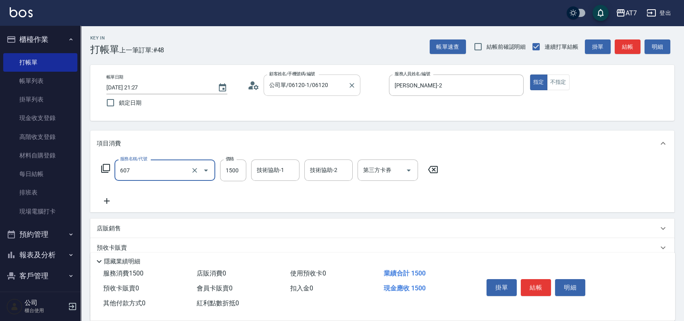
type input "東日玫瑰短（助）(607)"
type input "1"
type input "0"
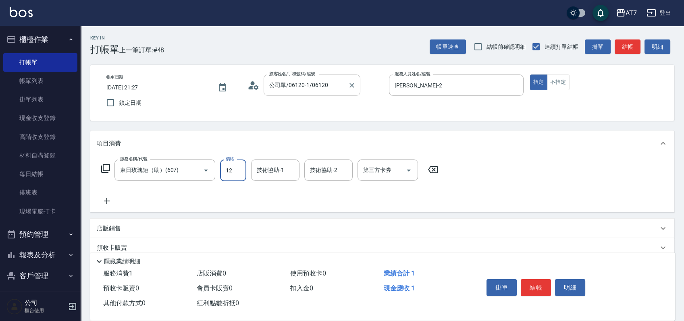
type input "120"
type input "10"
type input "1200"
type input "120"
type input "1200"
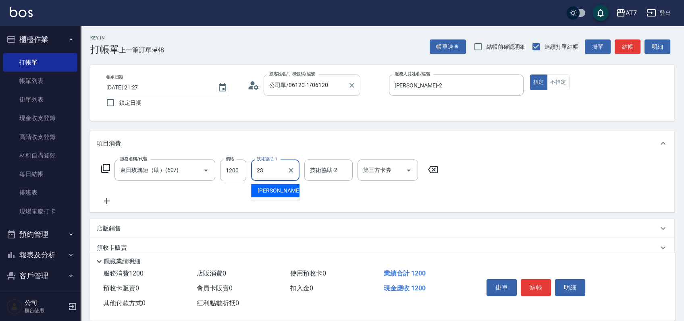
type input "怡甄-23"
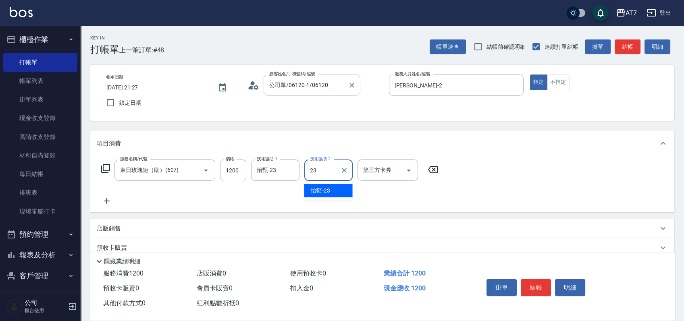
type input "怡甄-23"
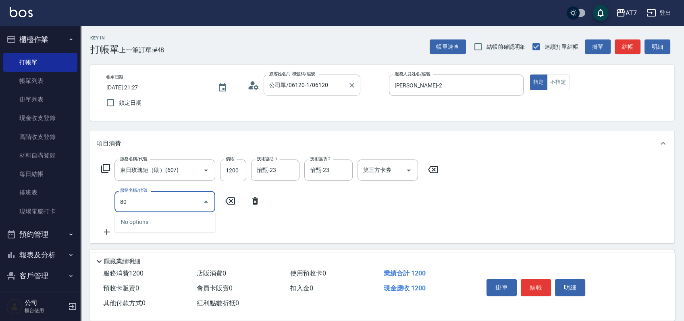
type input "805"
type input "200"
type input "芙米樂頭皮養護(互助)(805)"
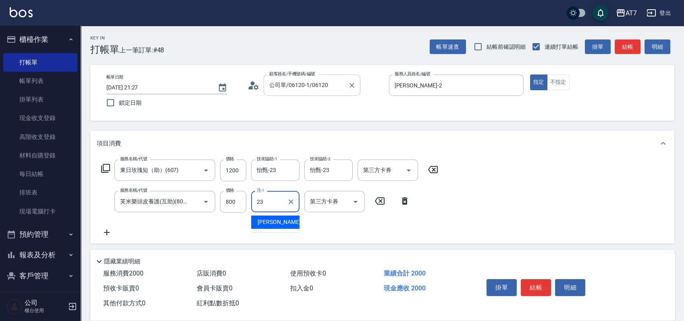
type input "怡甄-23"
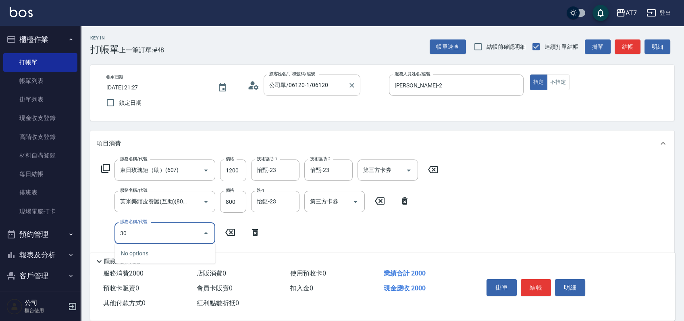
type input "302"
type input "230"
type input "剪髮(302)"
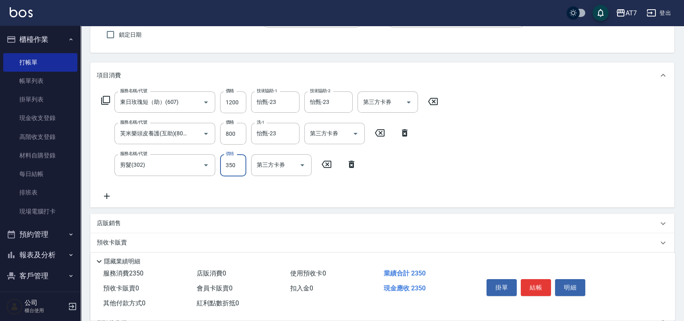
scroll to position [107, 0]
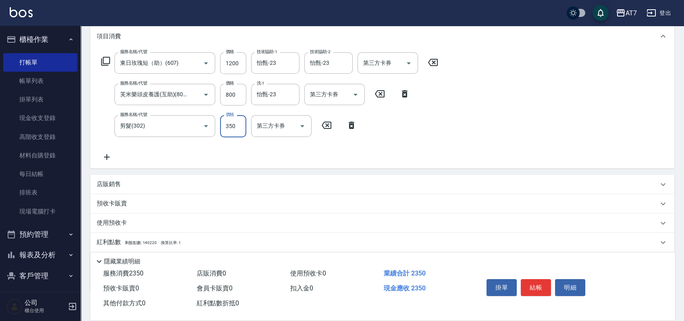
click at [147, 184] on div "店販銷售" at bounding box center [377, 184] width 561 height 8
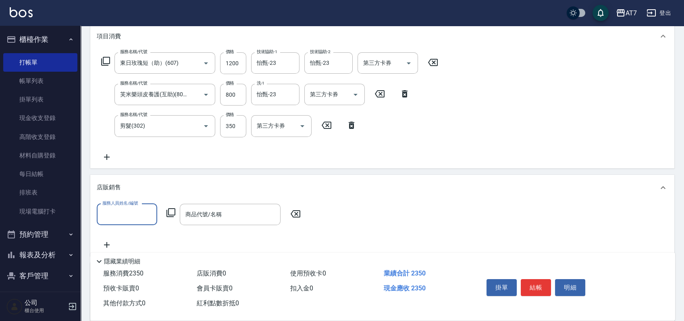
scroll to position [0, 0]
type input "[PERSON_NAME]-2"
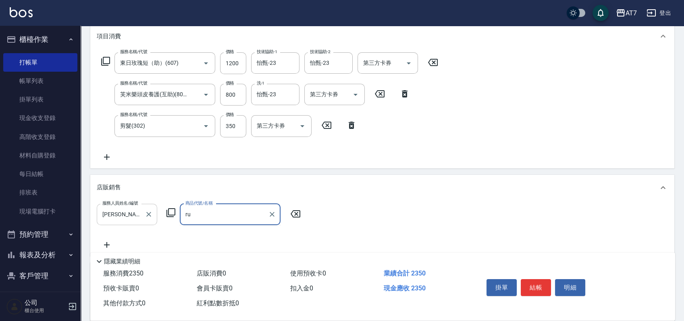
type input "r"
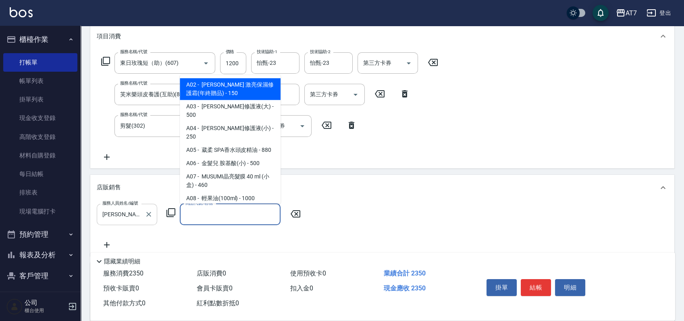
type input "ㄐ"
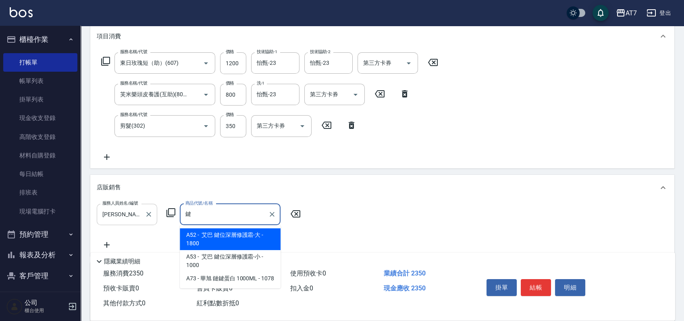
type input "艾巴 鍵位深層修護霜-大"
type input "410"
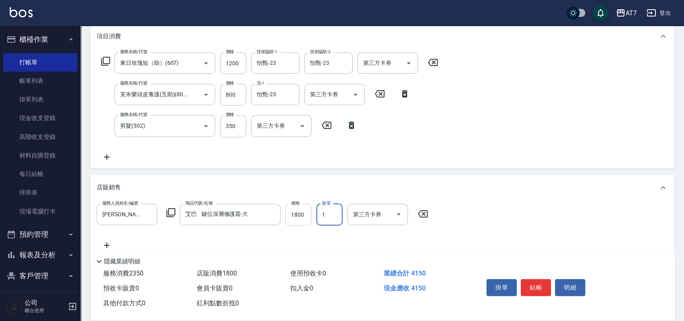
click at [303, 211] on input "1800" at bounding box center [298, 215] width 26 height 22
type input "16"
type input "250"
type input "162"
type input "390"
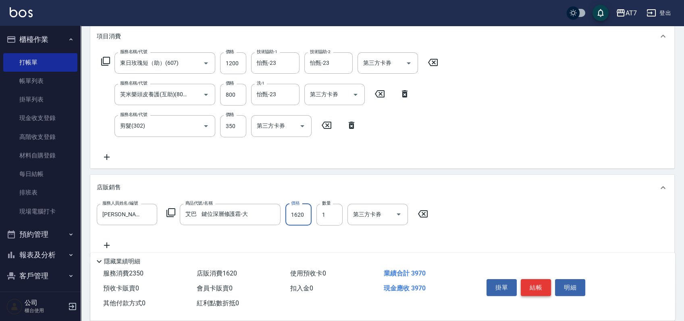
type input "1620"
click at [540, 286] on button "結帳" at bounding box center [535, 287] width 30 height 17
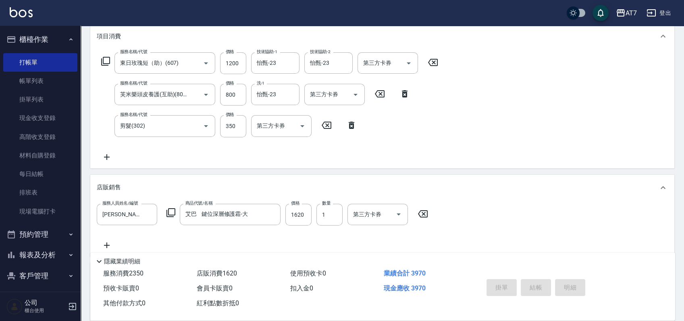
type input "[DATE] 21:28"
type input "0"
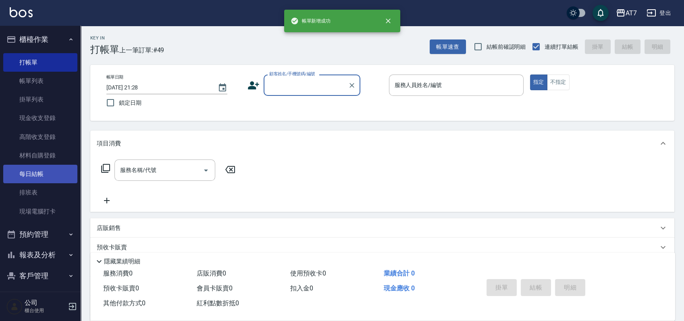
click at [42, 173] on link "每日結帳" at bounding box center [40, 174] width 74 height 19
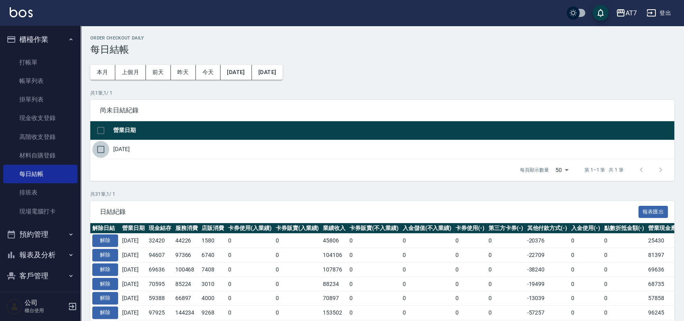
click at [97, 151] on input "checkbox" at bounding box center [100, 149] width 17 height 17
checkbox input "true"
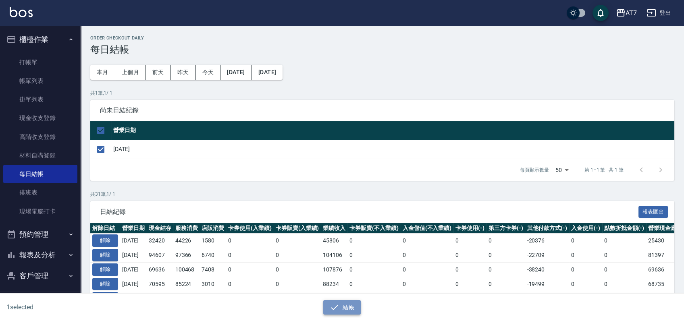
click at [345, 305] on button "結帳" at bounding box center [341, 307] width 37 height 15
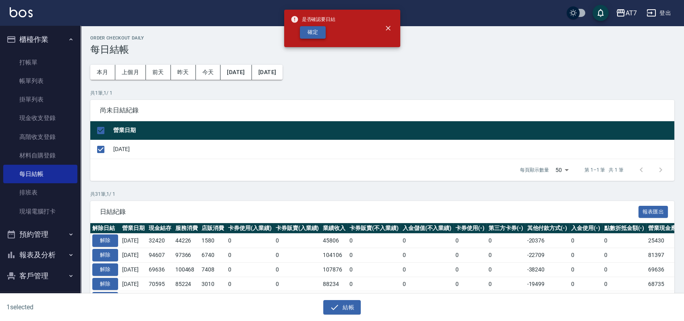
click at [317, 34] on button "確定" at bounding box center [313, 32] width 26 height 12
checkbox input "false"
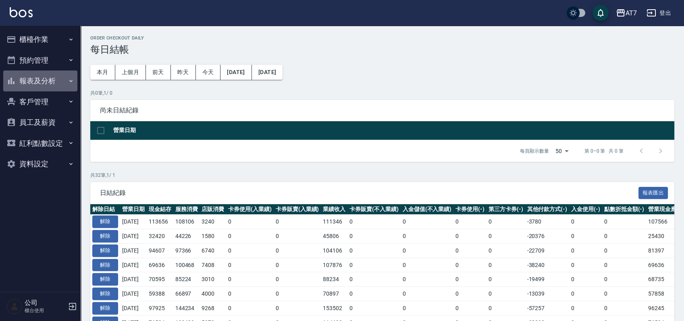
click at [54, 79] on button "報表及分析" at bounding box center [40, 80] width 74 height 21
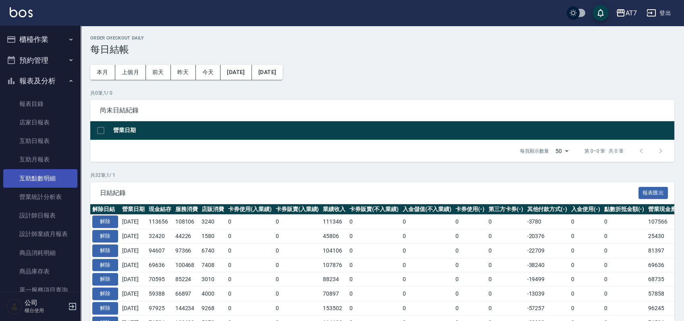
scroll to position [54, 0]
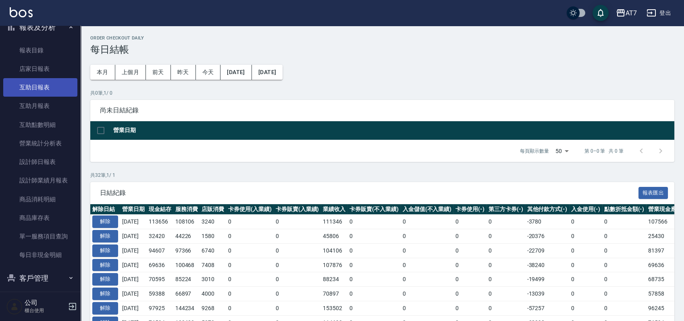
click at [33, 88] on link "互助日報表" at bounding box center [40, 87] width 74 height 19
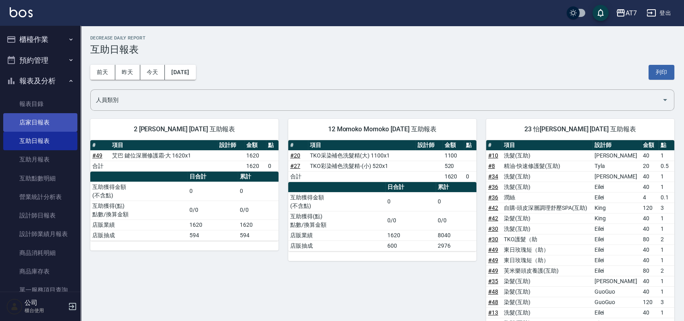
click at [62, 130] on link "店家日報表" at bounding box center [40, 122] width 74 height 19
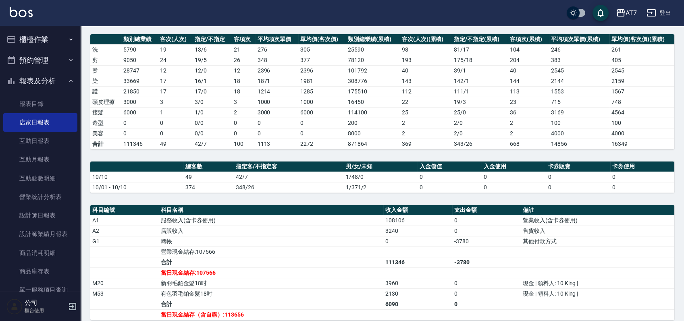
scroll to position [161, 0]
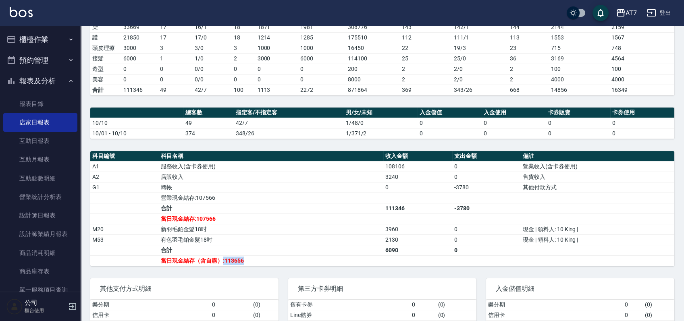
drag, startPoint x: 222, startPoint y: 259, endPoint x: 262, endPoint y: 264, distance: 40.2
click at [262, 265] on table "科目編號 科目名稱 收入金額 支出金額 備註 A1 服務收入(含卡券使用) 108106 0 營業收入(含卡券使用) A2 店販收入 3240 0 售貨收入 …" at bounding box center [382, 208] width 584 height 115
click at [356, 103] on div "AT7 2025-10-10 店家日報表 列印時間： 2025-10-10-21:32 Merchant Daily Report 店家日報表 前天 昨天 今…" at bounding box center [382, 129] width 603 height 528
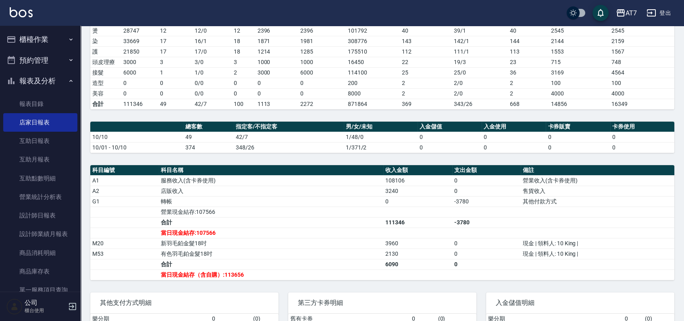
scroll to position [172, 0]
